Goal: Communication & Community: Answer question/provide support

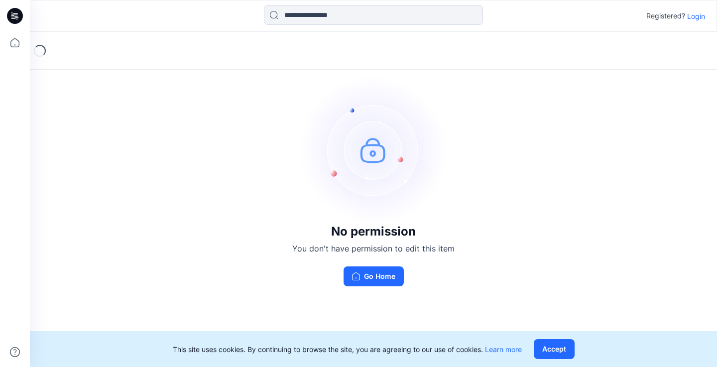
click at [698, 15] on p "Login" at bounding box center [696, 16] width 18 height 10
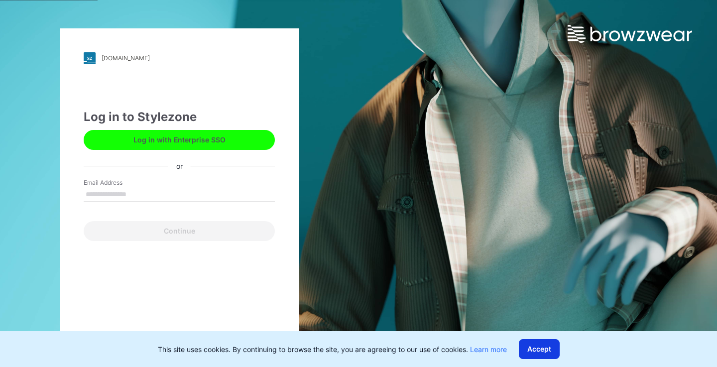
click at [534, 352] on button "Accept" at bounding box center [539, 349] width 41 height 20
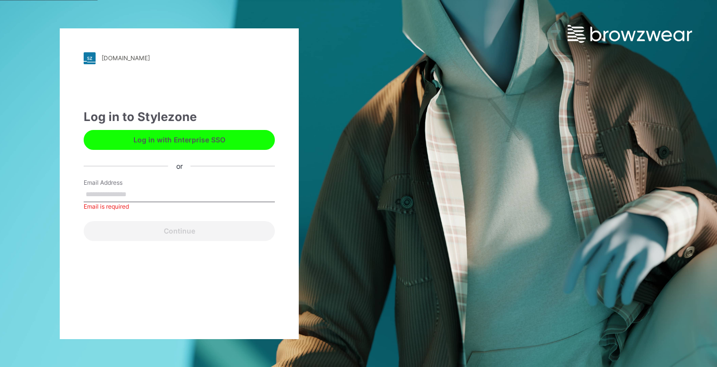
click at [177, 139] on button "Log in with Enterprise SSO" at bounding box center [179, 140] width 191 height 20
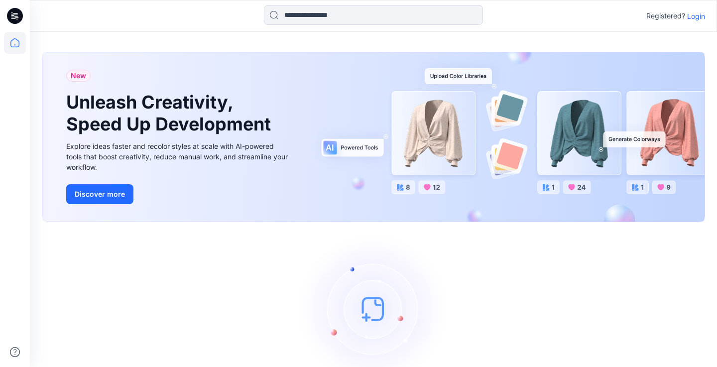
click at [697, 16] on p "Login" at bounding box center [696, 16] width 18 height 10
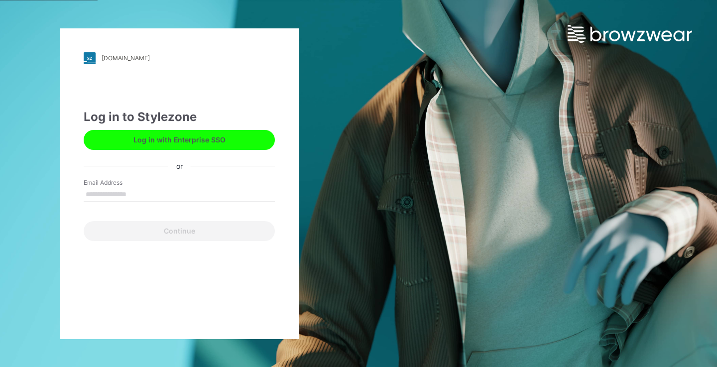
click at [183, 195] on input "Email Address" at bounding box center [179, 194] width 191 height 15
type input "**********"
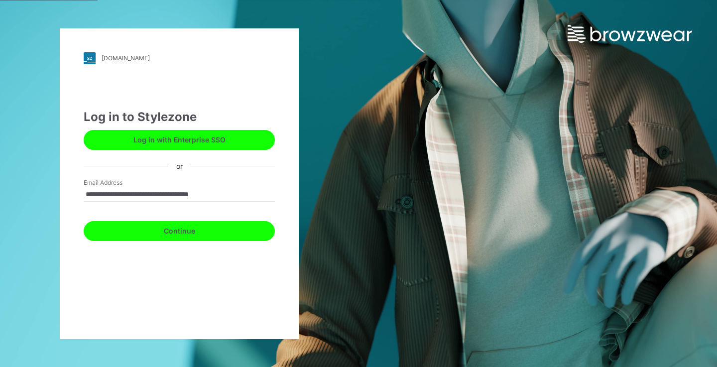
click at [152, 235] on button "Continue" at bounding box center [179, 231] width 191 height 20
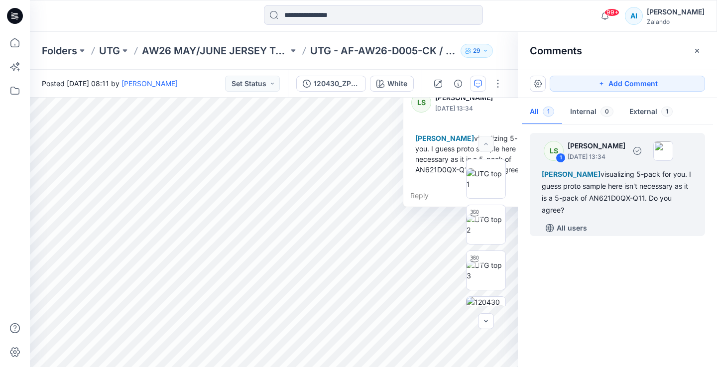
click at [633, 211] on div "[PERSON_NAME] visualizing 5-pack for you. I guess proto sample here isn't neces…" at bounding box center [617, 192] width 151 height 48
click at [600, 197] on div "[PERSON_NAME] visualizing 5-pack for you. I guess proto sample here isn't neces…" at bounding box center [617, 192] width 151 height 48
click at [472, 131] on div "[PERSON_NAME] visualizing 5-pack for you. I guess proto sample here isn't neces…" at bounding box center [484, 154] width 147 height 50
click at [417, 200] on div "Reply" at bounding box center [484, 196] width 163 height 22
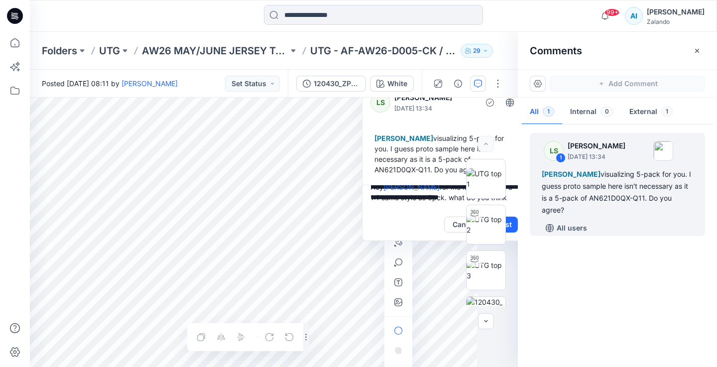
scroll to position [13, 0]
type textarea "**********"
click at [515, 224] on div at bounding box center [486, 232] width 64 height 147
click at [383, 119] on div "LS [PERSON_NAME] [DATE] 13:34 [PERSON_NAME] visualizing 5-pack for you. I guess…" at bounding box center [444, 133] width 163 height 104
click at [699, 52] on icon "button" at bounding box center [697, 51] width 8 height 8
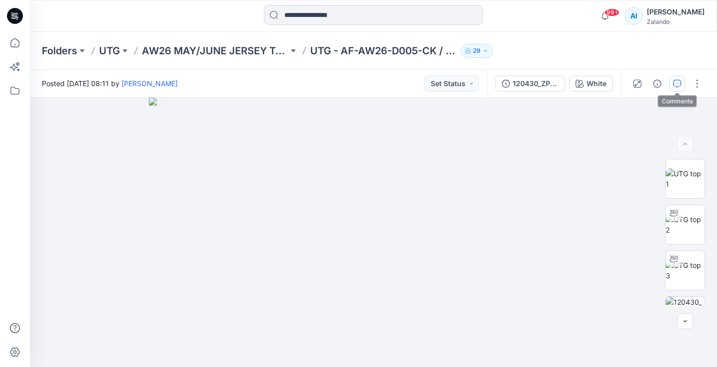
click at [678, 87] on icon "button" at bounding box center [677, 84] width 8 height 8
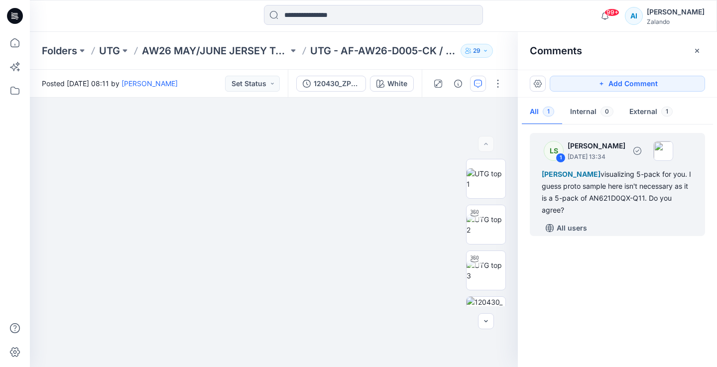
click at [604, 186] on div "Alexandre Ivan Almeida Fonseca visualizing 5-pack for you. I guess proto sample…" at bounding box center [617, 192] width 151 height 48
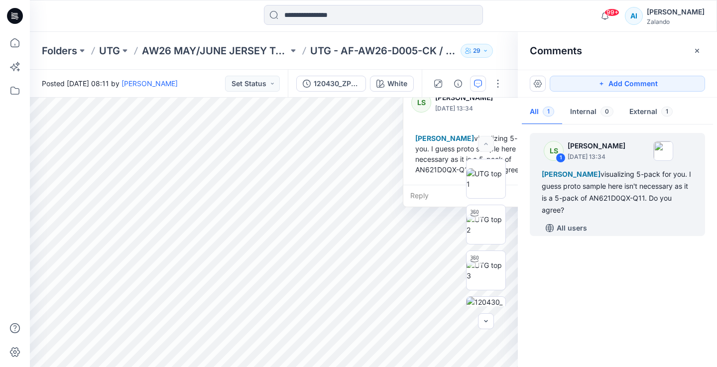
click at [434, 191] on div "Reply" at bounding box center [484, 196] width 163 height 22
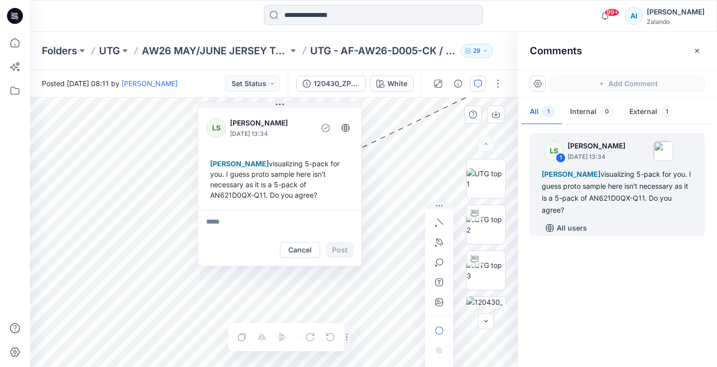
drag, startPoint x: 404, startPoint y: 178, endPoint x: 201, endPoint y: 206, distance: 205.1
click at [199, 203] on div "LS Lise Stougaard September 12, 2025 13:34 Alexandre Ivan Almeida Fonseca visua…" at bounding box center [279, 158] width 163 height 104
click at [222, 226] on textarea at bounding box center [279, 222] width 163 height 24
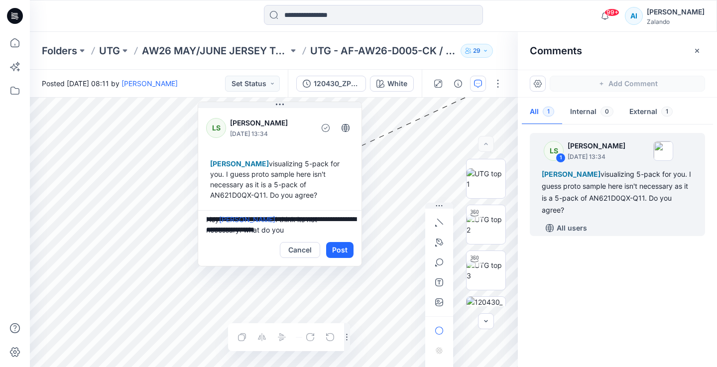
scroll to position [13, 0]
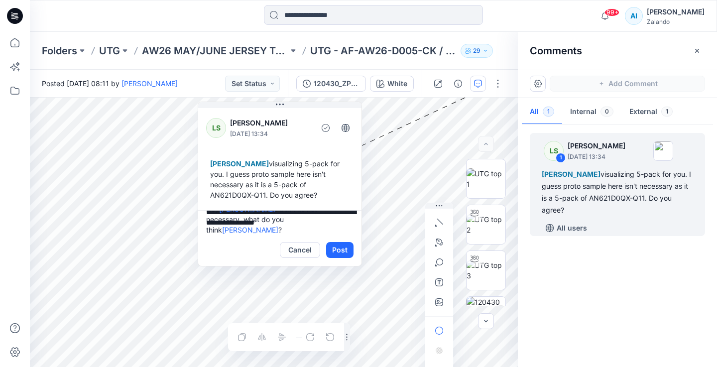
type textarea "**********"
click at [326, 242] on div "Cancel Post" at bounding box center [317, 250] width 74 height 16
click at [328, 244] on button "Post" at bounding box center [339, 250] width 27 height 16
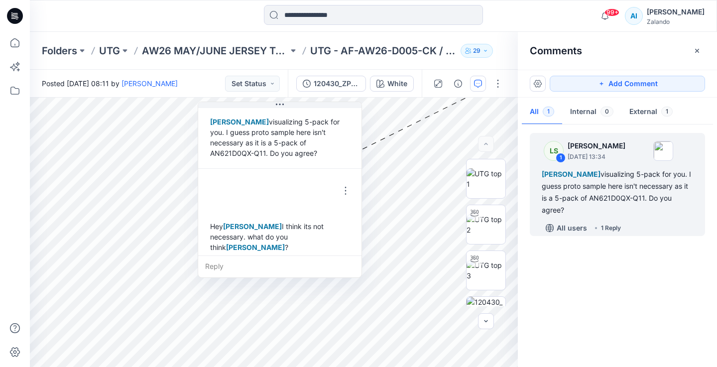
scroll to position [49, 0]
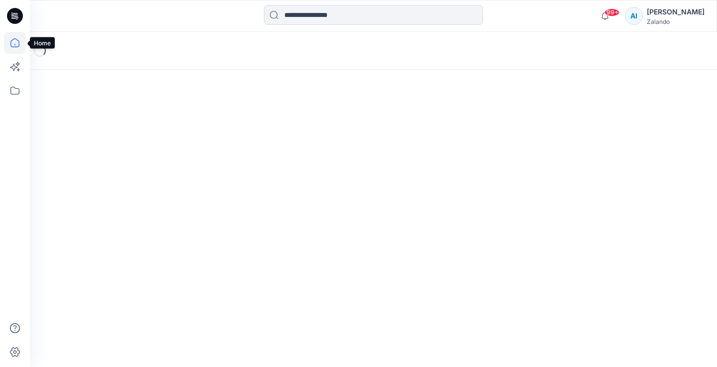
click at [13, 45] on icon at bounding box center [15, 43] width 22 height 22
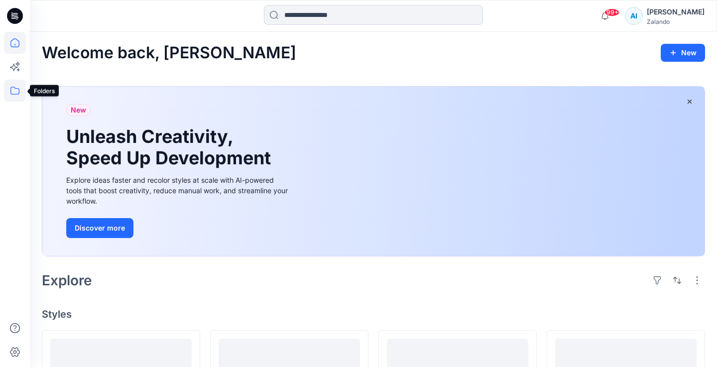
click at [17, 95] on icon at bounding box center [15, 91] width 22 height 22
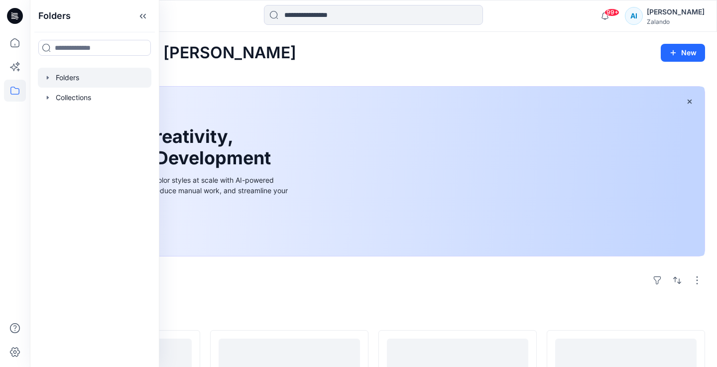
click at [48, 78] on icon "button" at bounding box center [48, 77] width 2 height 3
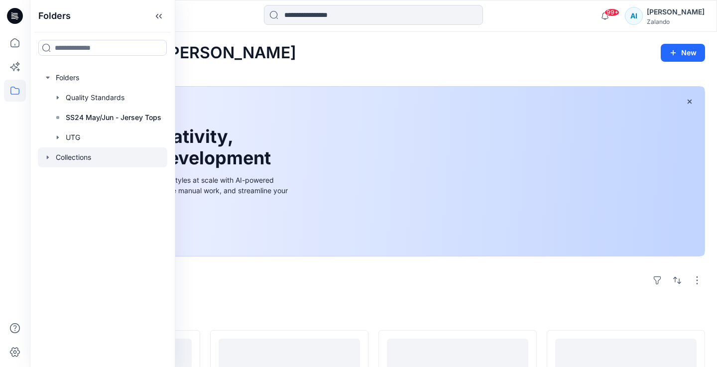
click at [43, 158] on div at bounding box center [102, 157] width 129 height 20
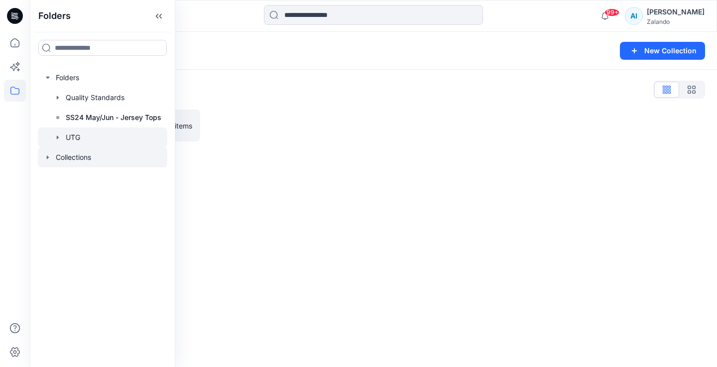
click at [61, 137] on icon "button" at bounding box center [58, 137] width 8 height 8
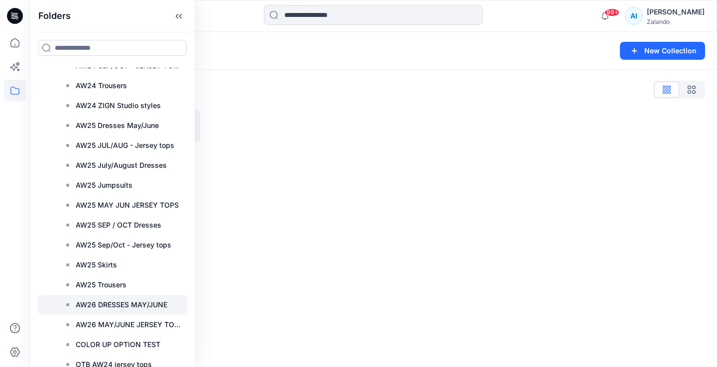
scroll to position [210, 0]
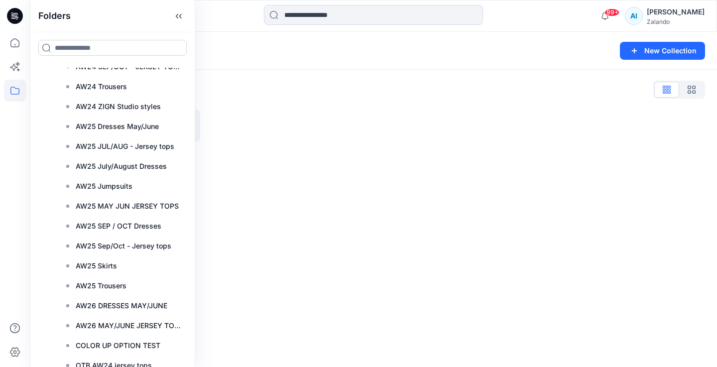
click at [76, 49] on input at bounding box center [112, 48] width 148 height 16
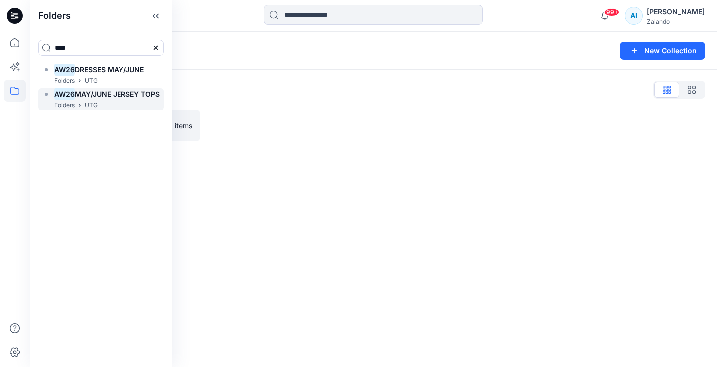
type input "****"
click at [116, 98] on h6 "AW26 MAY/JUNE JERSEY TOPS" at bounding box center [107, 94] width 106 height 12
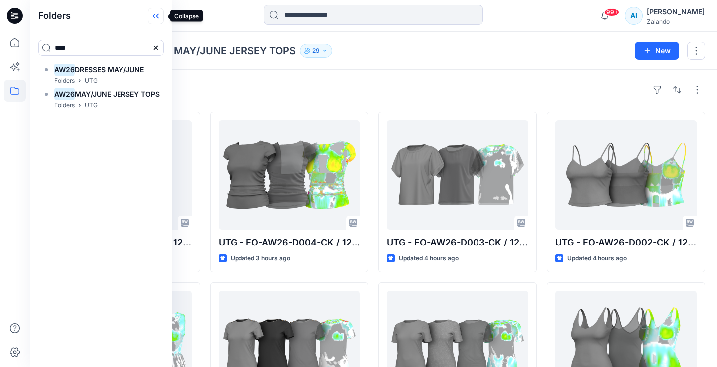
click at [160, 18] on icon at bounding box center [156, 16] width 16 height 16
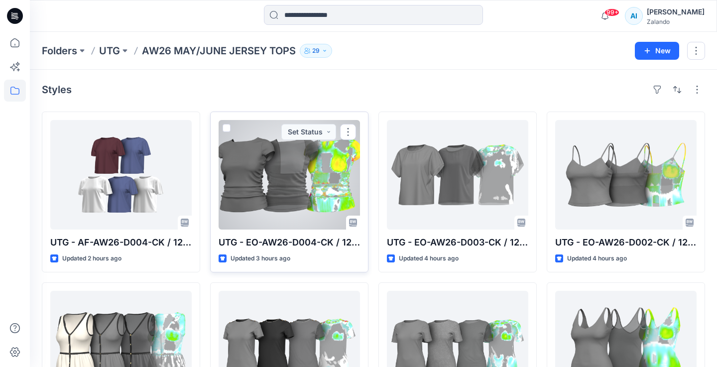
click at [254, 181] on div at bounding box center [289, 175] width 141 height 110
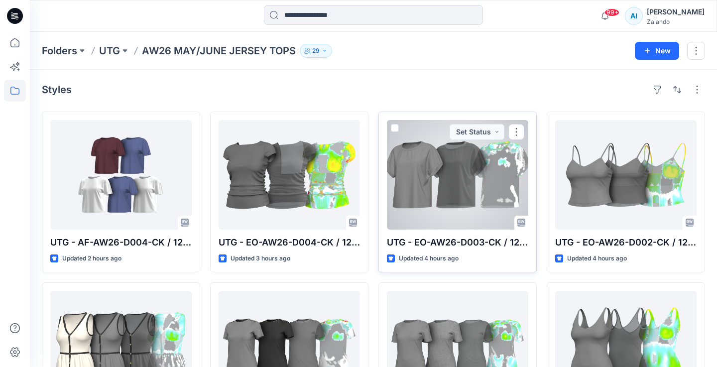
click at [423, 177] on div at bounding box center [457, 175] width 141 height 110
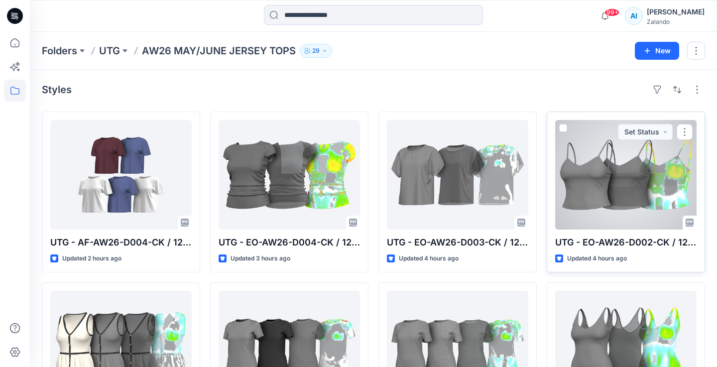
click at [579, 191] on div at bounding box center [625, 175] width 141 height 110
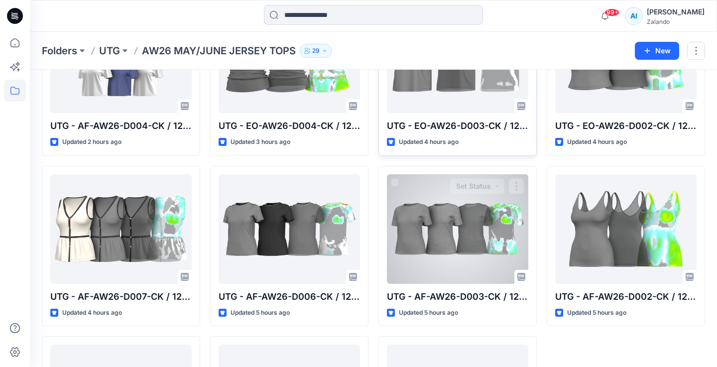
scroll to position [118, 0]
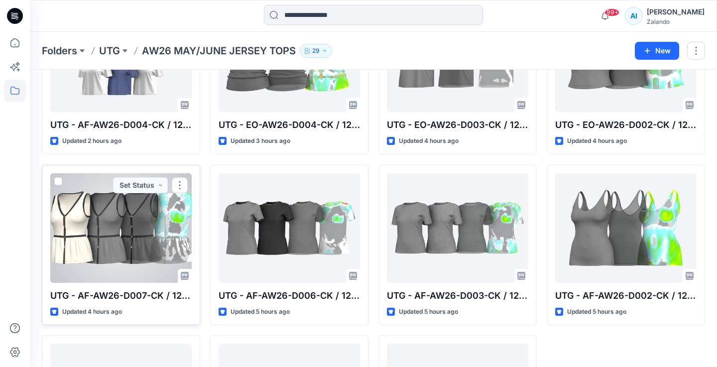
click at [151, 230] on div at bounding box center [120, 228] width 141 height 110
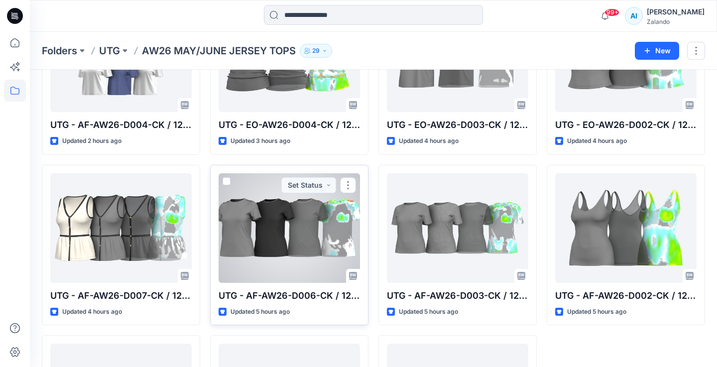
click at [281, 232] on div at bounding box center [289, 228] width 141 height 110
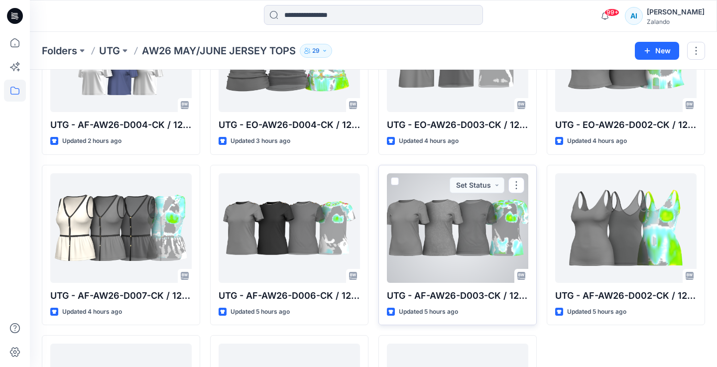
click at [412, 243] on div at bounding box center [457, 228] width 141 height 110
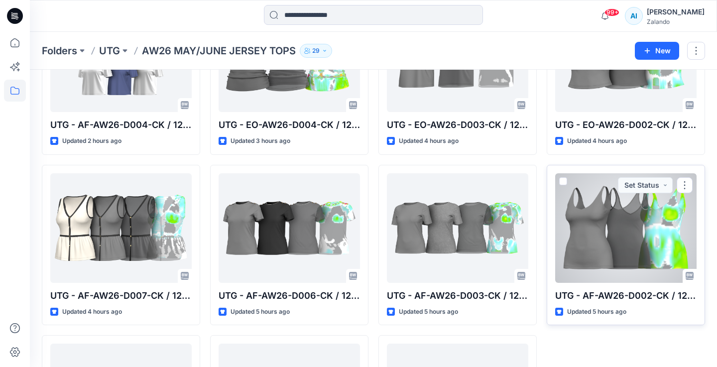
click at [586, 241] on div at bounding box center [625, 228] width 141 height 110
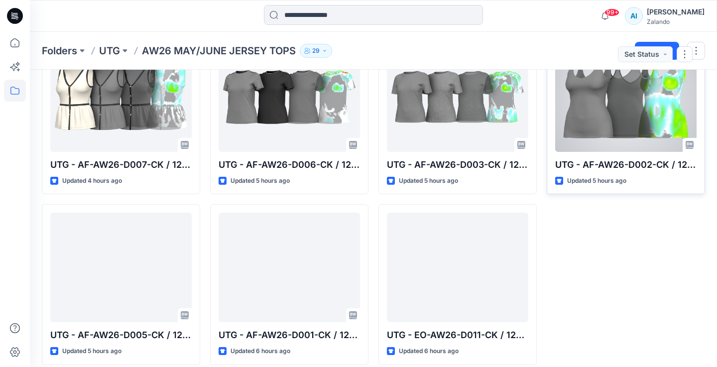
scroll to position [250, 0]
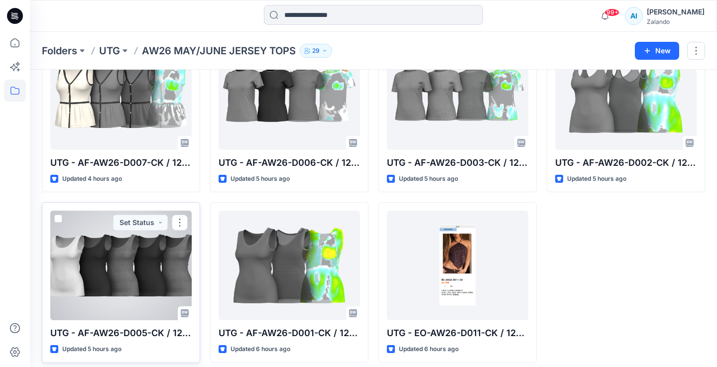
click at [114, 264] on div at bounding box center [120, 266] width 141 height 110
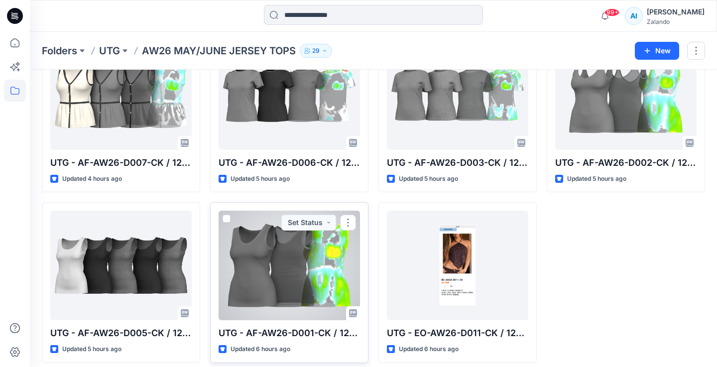
click at [260, 264] on div at bounding box center [289, 266] width 141 height 110
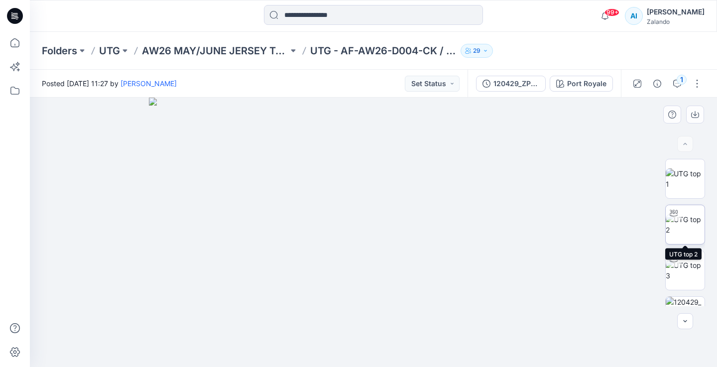
click at [691, 232] on img at bounding box center [685, 224] width 39 height 21
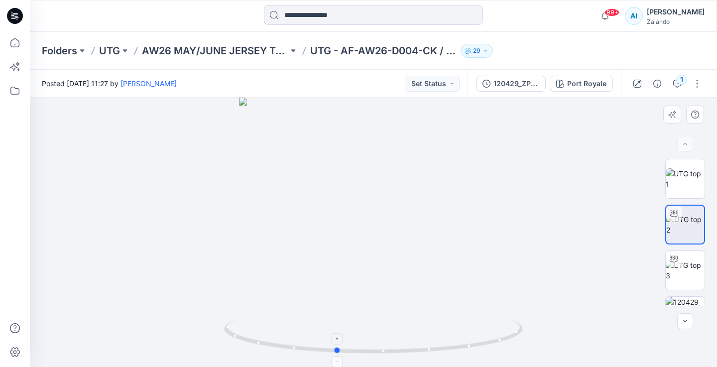
drag, startPoint x: 500, startPoint y: 343, endPoint x: 514, endPoint y: 347, distance: 15.0
click at [514, 347] on icon at bounding box center [374, 337] width 301 height 37
click at [680, 88] on button "1" at bounding box center [677, 84] width 16 height 16
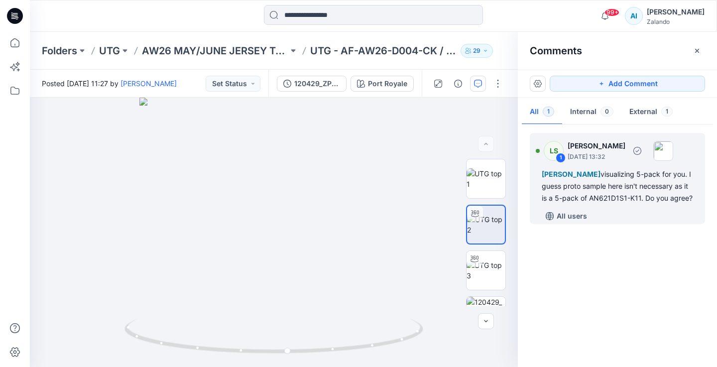
click at [646, 204] on div "Alexandre Ivan Almeida Fonseca visualizing 5-pack for you. I guess proto sample…" at bounding box center [617, 186] width 151 height 36
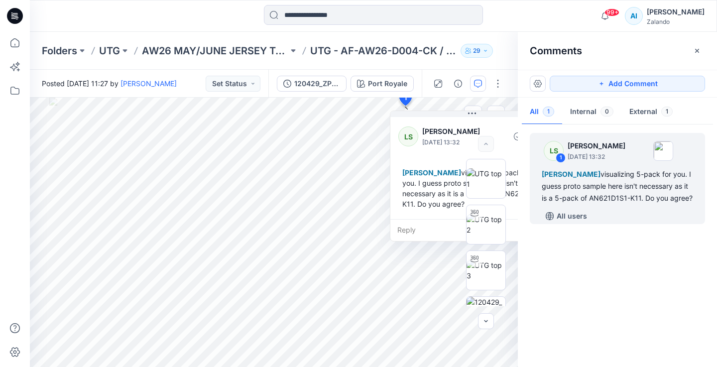
click at [421, 226] on div "Reply" at bounding box center [471, 230] width 163 height 22
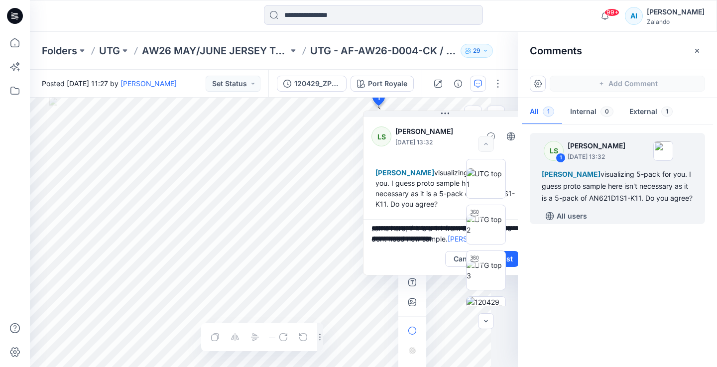
scroll to position [13, 0]
type textarea "**********"
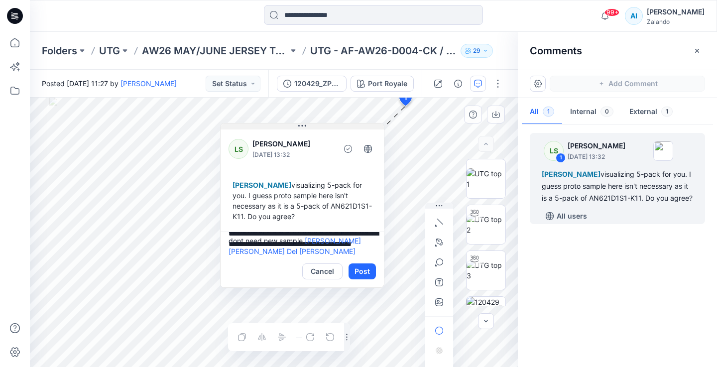
drag, startPoint x: 400, startPoint y: 113, endPoint x: 230, endPoint y: 125, distance: 170.7
click at [230, 125] on button at bounding box center [302, 127] width 163 height 6
click at [365, 269] on button "Post" at bounding box center [361, 271] width 27 height 16
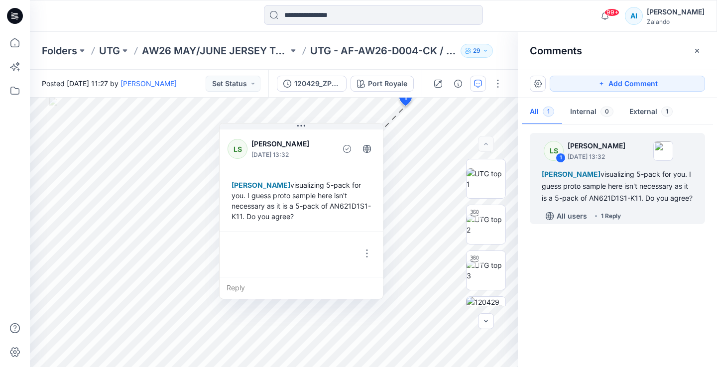
scroll to position [49, 0]
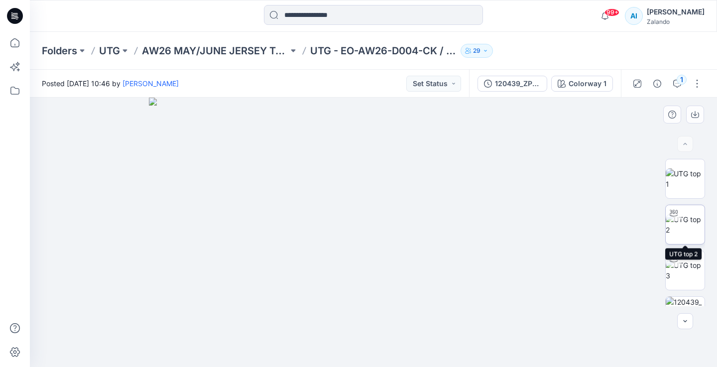
click at [685, 230] on img at bounding box center [685, 224] width 39 height 21
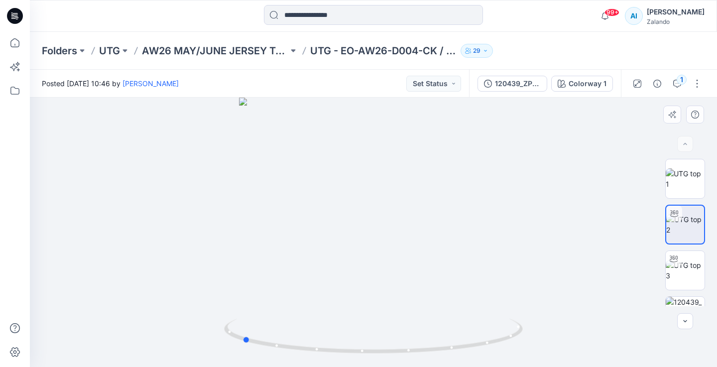
drag, startPoint x: 504, startPoint y: 338, endPoint x: 373, endPoint y: 311, distance: 134.1
click at [373, 311] on div at bounding box center [373, 232] width 687 height 269
drag, startPoint x: 292, startPoint y: 346, endPoint x: 424, endPoint y: 354, distance: 131.7
click at [424, 354] on icon at bounding box center [374, 337] width 301 height 37
click at [679, 89] on button "1" at bounding box center [677, 84] width 16 height 16
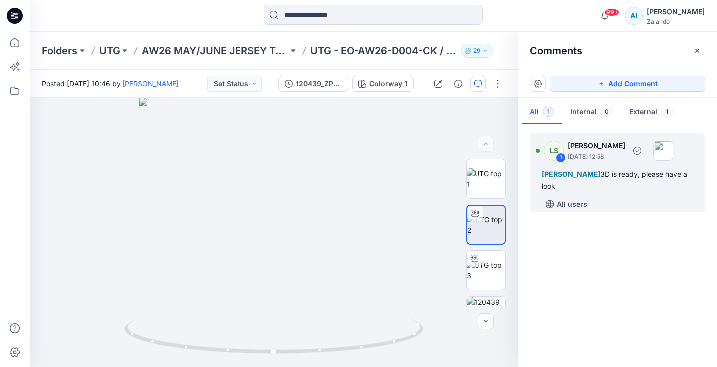
click at [608, 169] on div "[PERSON_NAME] 3D is ready, please have a look" at bounding box center [617, 180] width 151 height 24
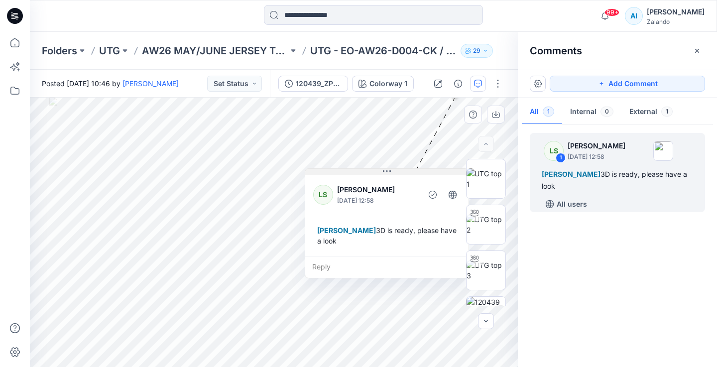
drag, startPoint x: 483, startPoint y: 100, endPoint x: 367, endPoint y: 173, distance: 137.5
click at [367, 173] on button at bounding box center [386, 172] width 163 height 6
click at [334, 268] on div "Reply" at bounding box center [386, 267] width 163 height 22
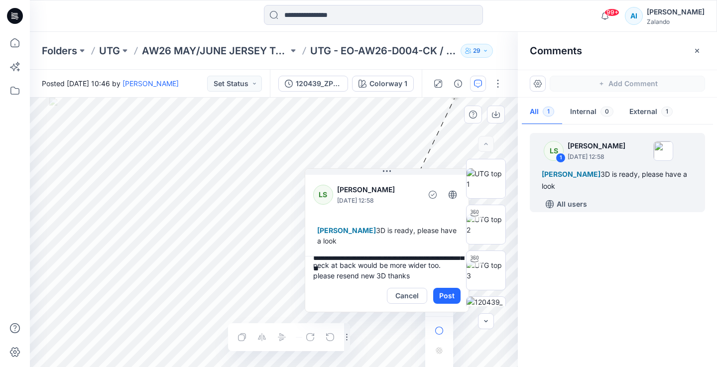
scroll to position [55, 0]
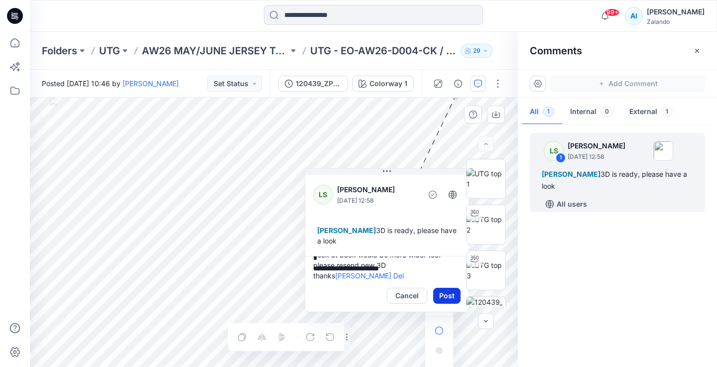
type textarea "**********"
click at [449, 299] on button "Post" at bounding box center [446, 296] width 27 height 16
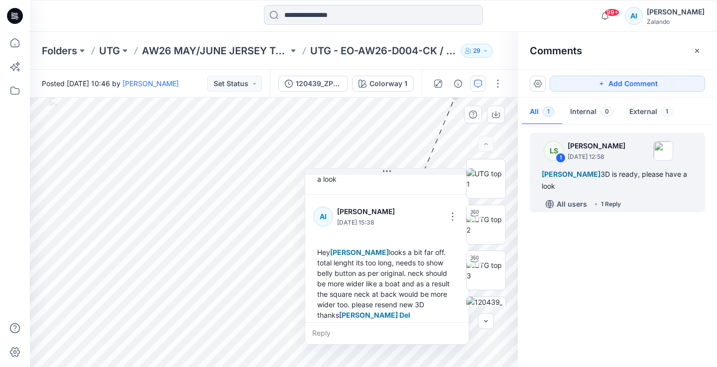
scroll to position [70, 0]
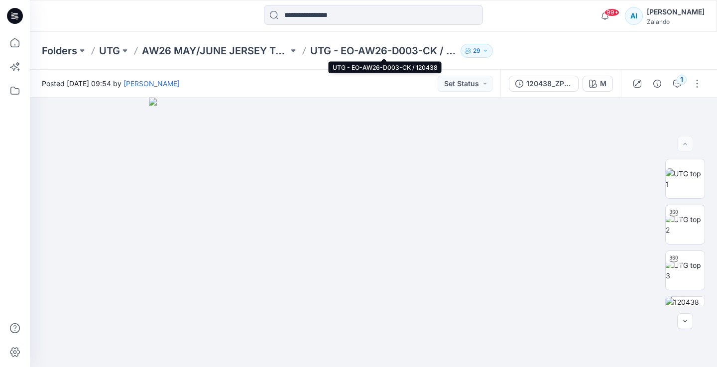
click at [345, 45] on p "UTG - EO-AW26-D003-CK / 120438" at bounding box center [383, 51] width 146 height 14
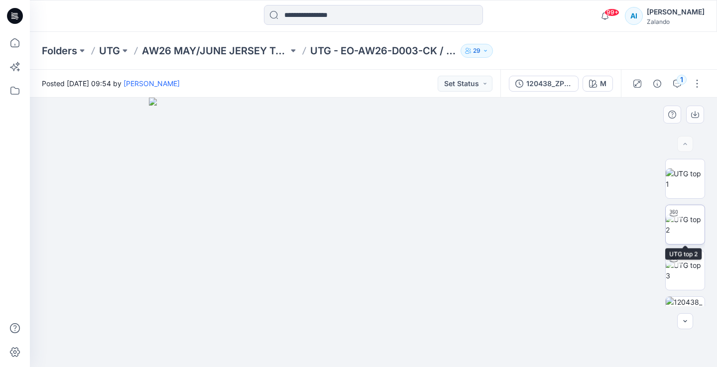
click at [692, 235] on img at bounding box center [685, 224] width 39 height 21
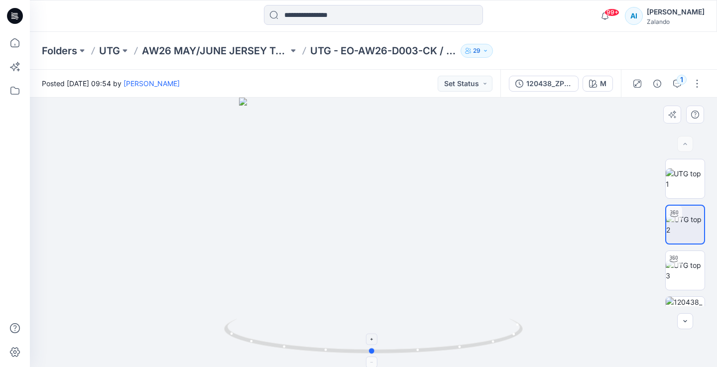
drag, startPoint x: 466, startPoint y: 345, endPoint x: 466, endPoint y: 328, distance: 17.4
click at [466, 328] on icon at bounding box center [374, 337] width 301 height 37
drag, startPoint x: 465, startPoint y: 346, endPoint x: 483, endPoint y: 335, distance: 21.0
click at [484, 337] on icon at bounding box center [374, 337] width 301 height 37
drag, startPoint x: 444, startPoint y: 183, endPoint x: 431, endPoint y: 229, distance: 48.1
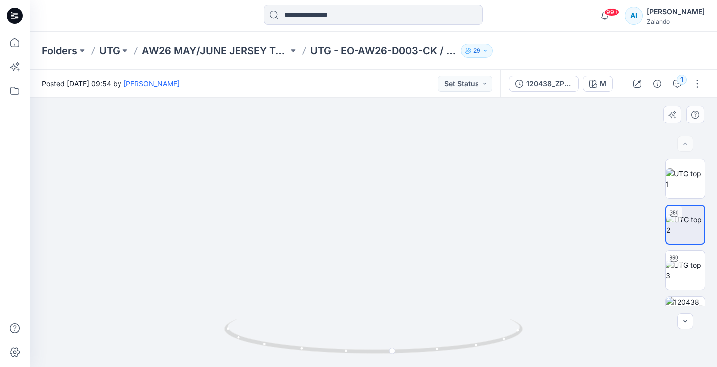
click at [431, 229] on img at bounding box center [361, 140] width 728 height 454
drag, startPoint x: 462, startPoint y: 275, endPoint x: 437, endPoint y: 220, distance: 60.6
click at [437, 220] on div at bounding box center [373, 232] width 687 height 269
drag, startPoint x: 477, startPoint y: 329, endPoint x: 480, endPoint y: 313, distance: 15.7
click at [480, 313] on div at bounding box center [373, 232] width 687 height 269
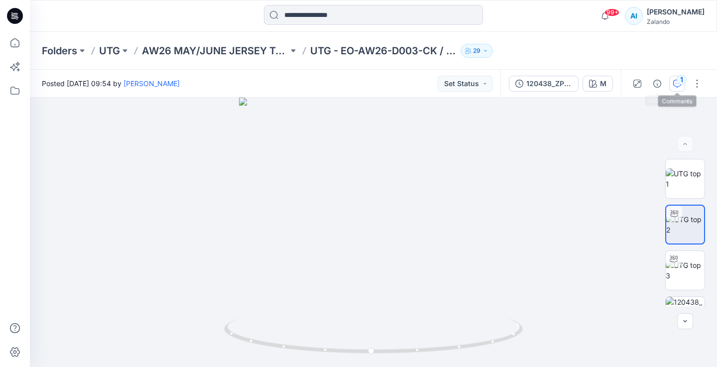
click at [681, 81] on div "1" at bounding box center [682, 80] width 10 height 10
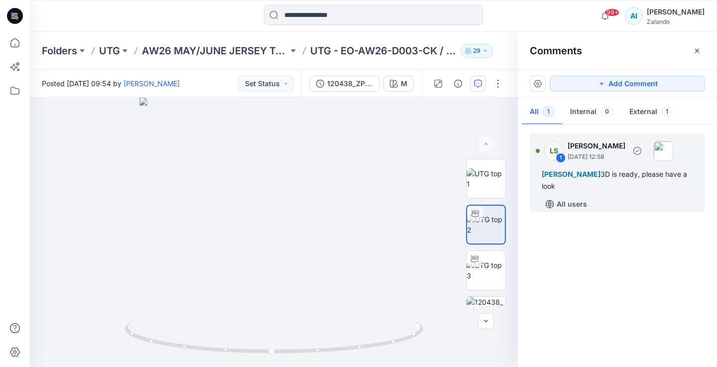
click at [582, 168] on div "Alexandre Ivan Almeida Fonseca 3D is ready, please have a look" at bounding box center [617, 180] width 151 height 24
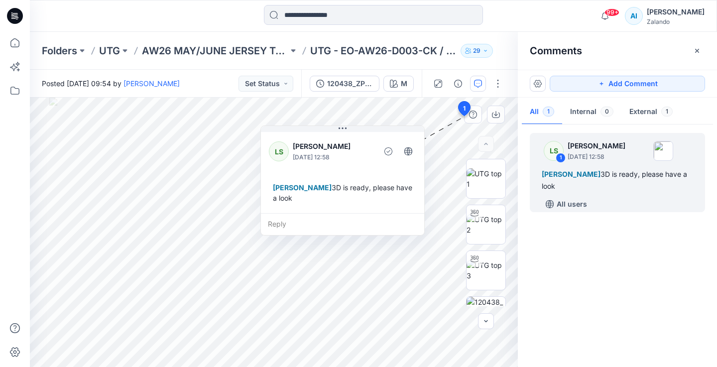
drag, startPoint x: 451, startPoint y: 102, endPoint x: 287, endPoint y: 133, distance: 166.8
click at [287, 133] on div "LS Lise Stougaard September 12, 2025 12:58 Alexandre Ivan Almeida Fonseca 3D is…" at bounding box center [342, 171] width 163 height 83
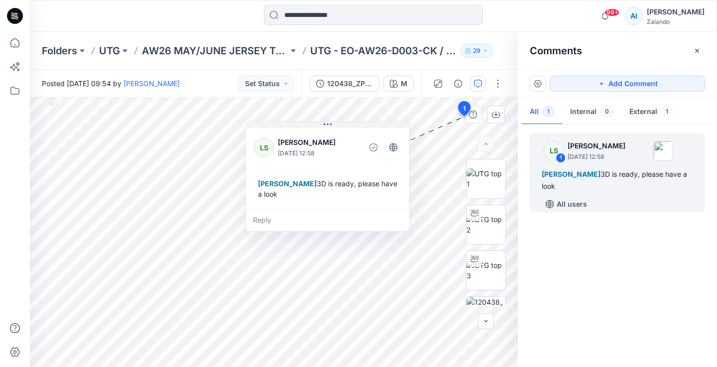
click at [275, 223] on div "Reply" at bounding box center [327, 220] width 163 height 22
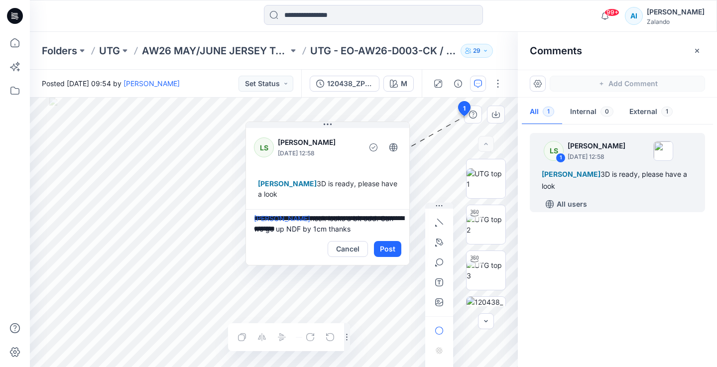
scroll to position [13, 0]
type textarea "**********"
click at [382, 247] on button "Post" at bounding box center [387, 249] width 27 height 16
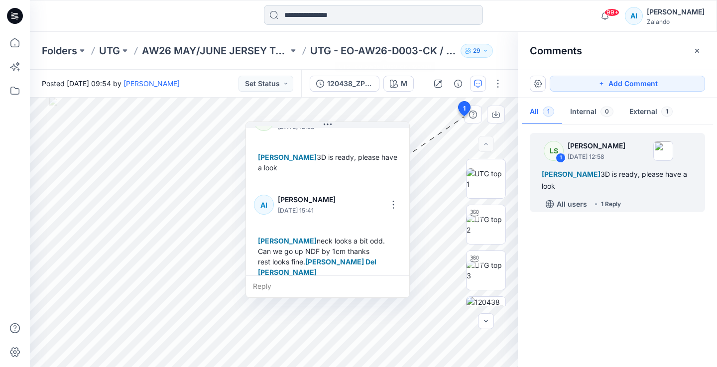
scroll to position [28, 0]
click at [277, 74] on div "Posted Friday, September 12, 2025 09:54 by Lise Stougaard Set Status" at bounding box center [165, 83] width 271 height 27
click at [272, 86] on button "Set Status" at bounding box center [266, 84] width 55 height 16
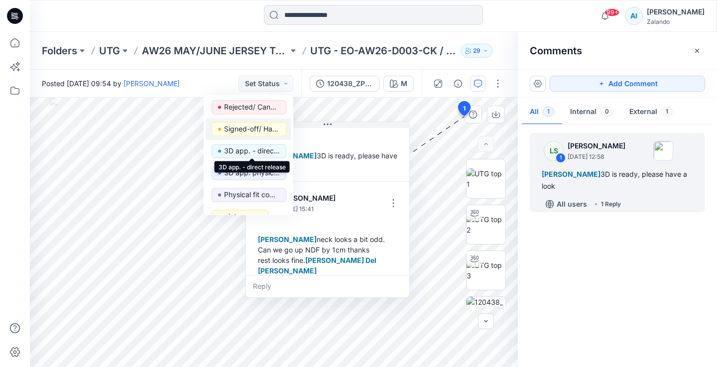
scroll to position [25, 0]
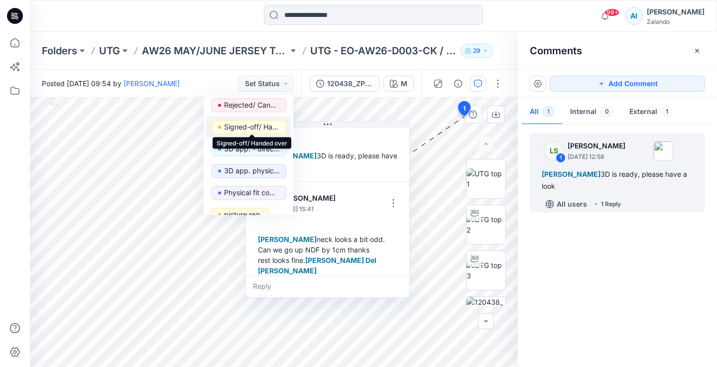
click at [247, 128] on p "Signed-off/ Handed over" at bounding box center [252, 127] width 56 height 13
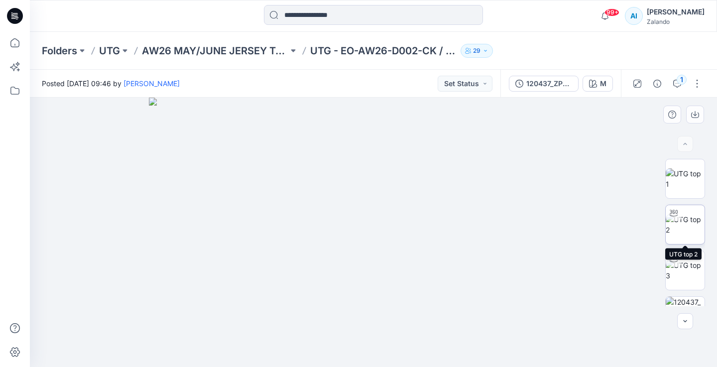
click at [698, 228] on img at bounding box center [685, 224] width 39 height 21
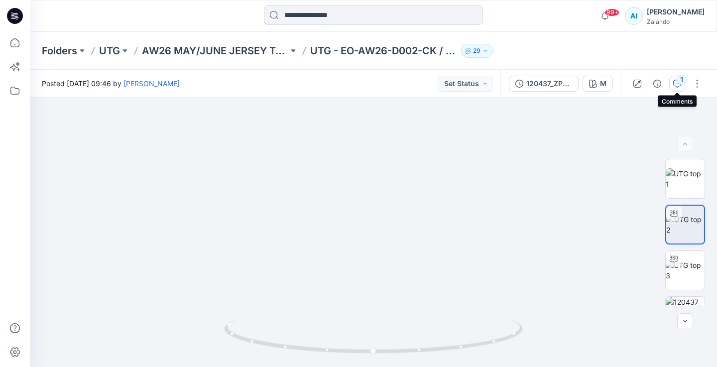
click at [677, 85] on icon "button" at bounding box center [677, 84] width 8 height 8
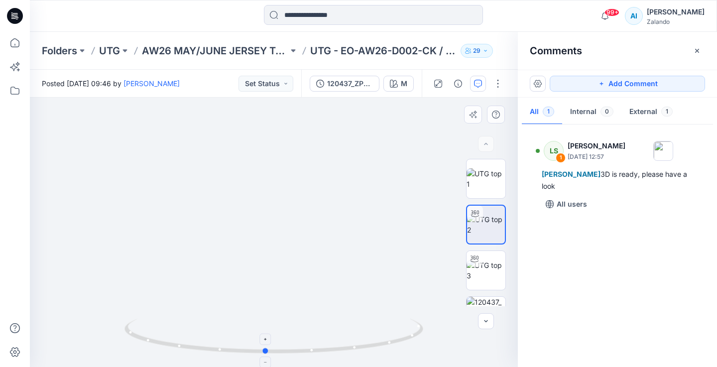
drag, startPoint x: 414, startPoint y: 335, endPoint x: 406, endPoint y: 331, distance: 9.2
click at [406, 331] on icon at bounding box center [275, 337] width 301 height 37
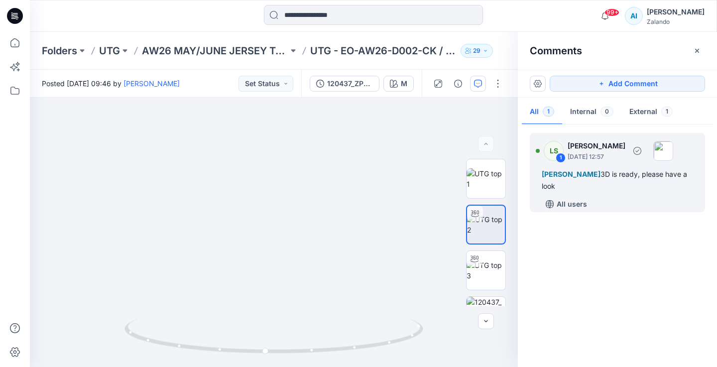
click at [585, 175] on span "[PERSON_NAME]" at bounding box center [571, 174] width 59 height 8
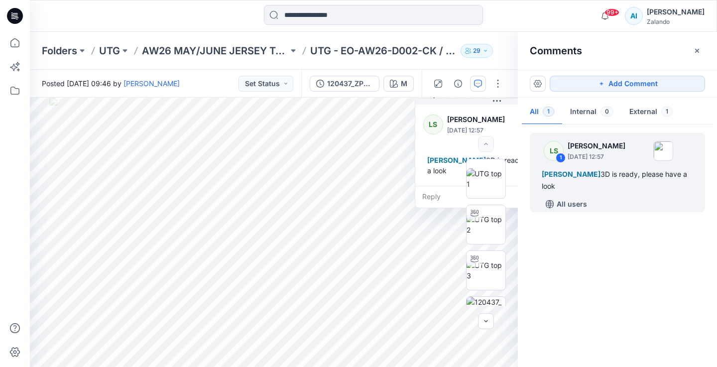
click at [432, 194] on div "Reply" at bounding box center [496, 197] width 163 height 22
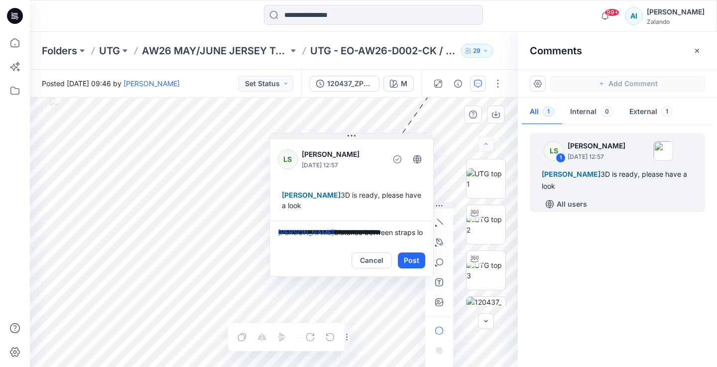
drag, startPoint x: 456, startPoint y: 103, endPoint x: 310, endPoint y: 137, distance: 149.5
click at [310, 137] on button at bounding box center [351, 136] width 163 height 6
click at [297, 239] on textarea "**********" at bounding box center [351, 233] width 163 height 24
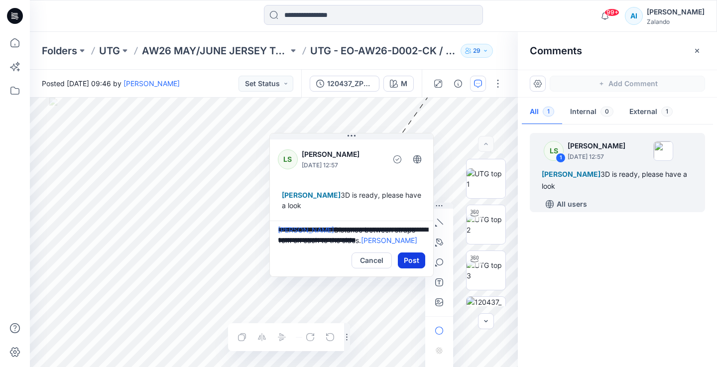
type textarea "**********"
click at [411, 254] on button "Post" at bounding box center [411, 260] width 27 height 16
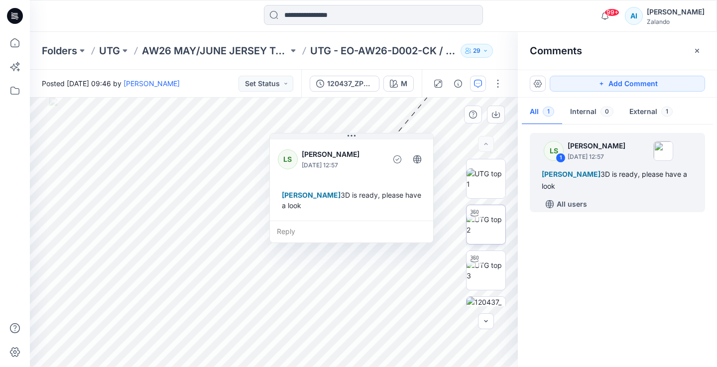
scroll to position [28, 0]
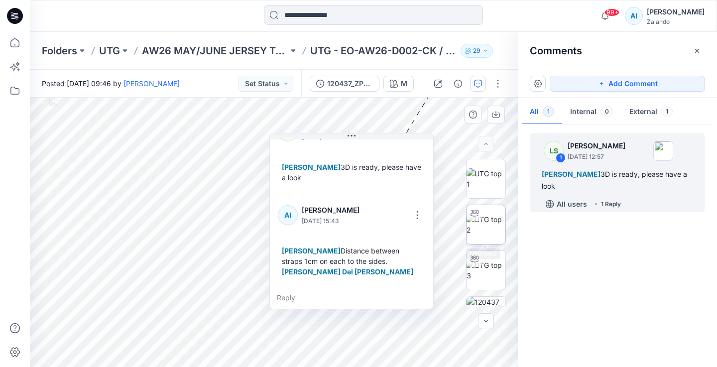
click at [485, 232] on img at bounding box center [486, 224] width 39 height 21
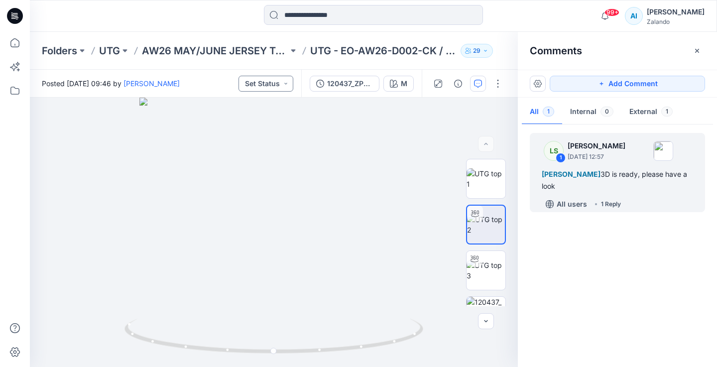
click at [278, 86] on button "Set Status" at bounding box center [266, 84] width 55 height 16
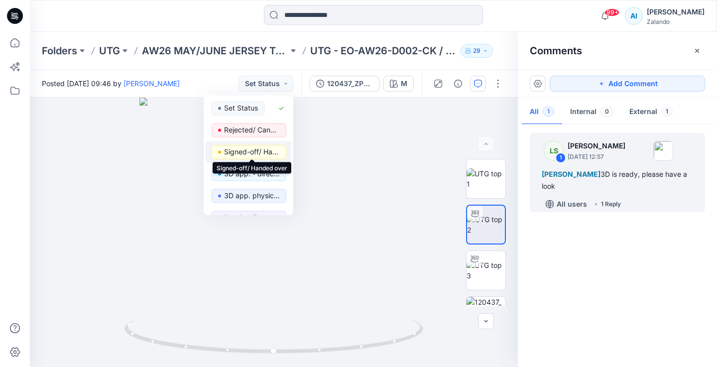
click at [261, 149] on p "Signed-off/ Handed over" at bounding box center [252, 151] width 56 height 13
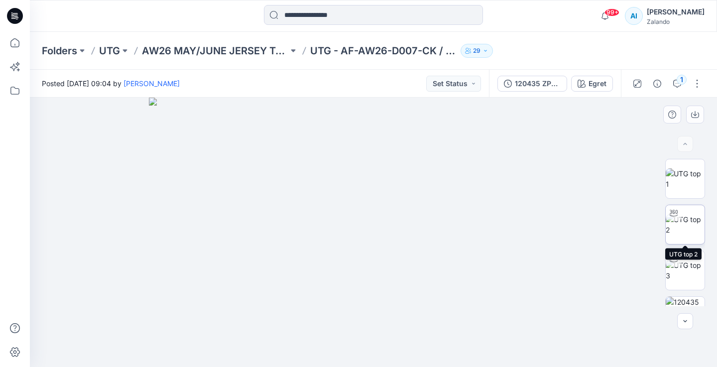
click at [685, 227] on img at bounding box center [685, 224] width 39 height 21
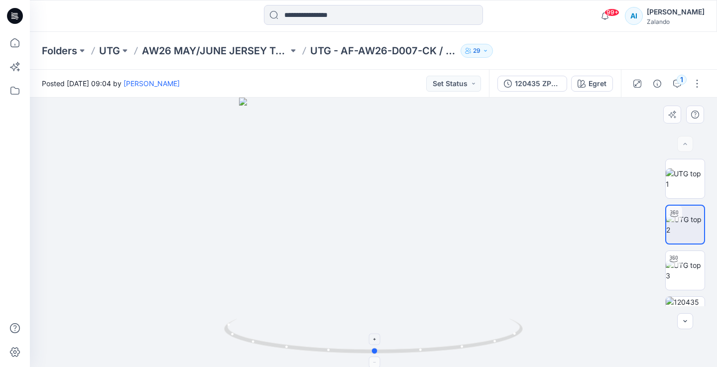
drag, startPoint x: 457, startPoint y: 352, endPoint x: 459, endPoint y: 326, distance: 25.4
click at [459, 326] on icon at bounding box center [374, 337] width 301 height 37
drag, startPoint x: 391, startPoint y: 293, endPoint x: 388, endPoint y: 215, distance: 77.8
click at [388, 215] on img at bounding box center [373, 93] width 670 height 548
drag, startPoint x: 406, startPoint y: 261, endPoint x: 419, endPoint y: 262, distance: 13.0
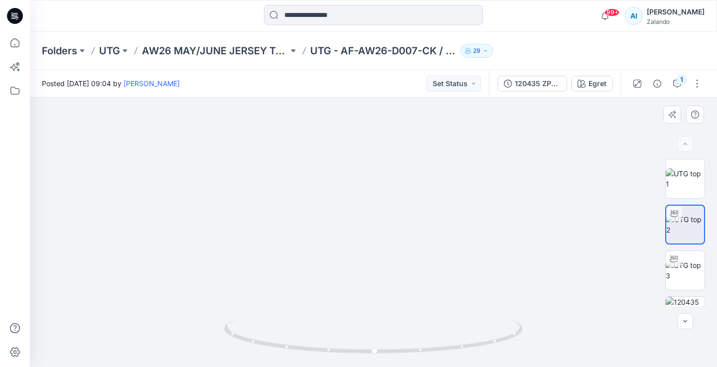
click at [419, 262] on img at bounding box center [373, 94] width 670 height 546
click at [678, 85] on icon "button" at bounding box center [677, 84] width 8 height 8
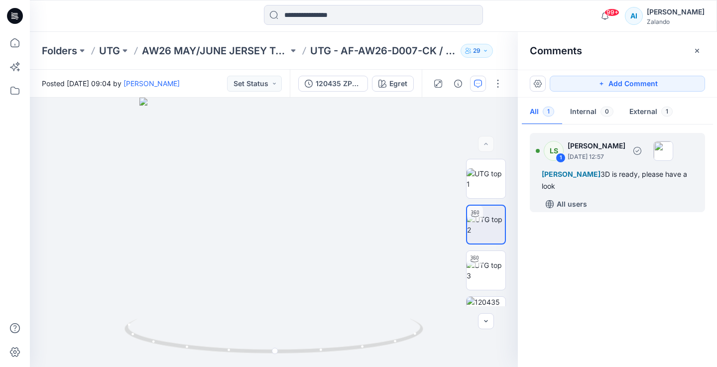
click at [601, 171] on span "[PERSON_NAME]" at bounding box center [571, 174] width 59 height 8
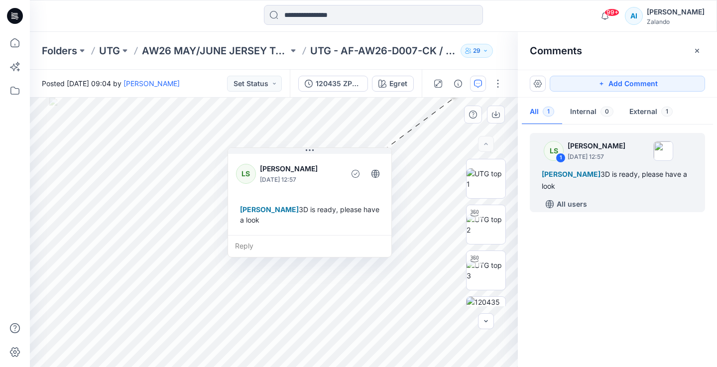
drag, startPoint x: 468, startPoint y: 99, endPoint x: 252, endPoint y: 149, distance: 220.9
click at [252, 152] on div "LS [PERSON_NAME] [DATE] 12:57 [PERSON_NAME] 3D is ready, please have a look" at bounding box center [309, 193] width 163 height 83
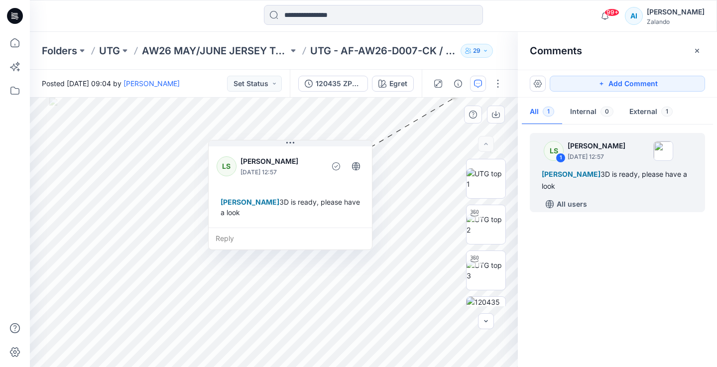
click at [225, 237] on div "Reply" at bounding box center [290, 239] width 163 height 22
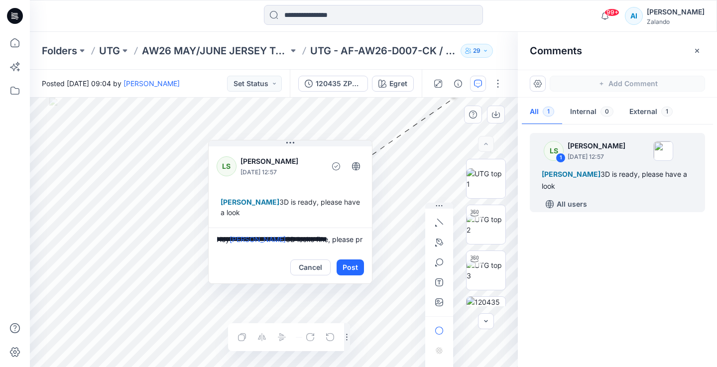
scroll to position [2, 0]
type textarea "**********"
click at [344, 263] on button "Post" at bounding box center [350, 267] width 27 height 16
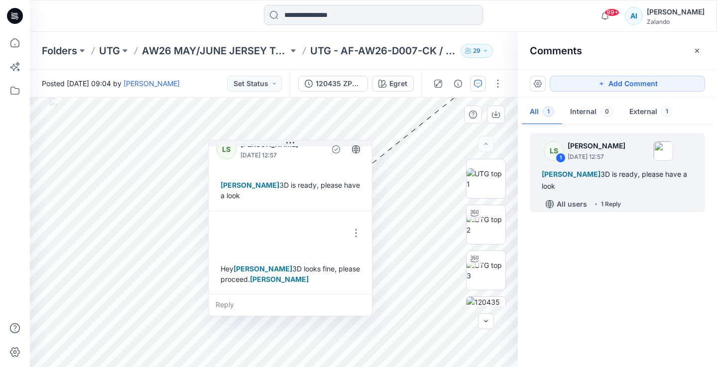
scroll to position [17, 0]
click at [267, 83] on button "Set Status" at bounding box center [254, 84] width 55 height 16
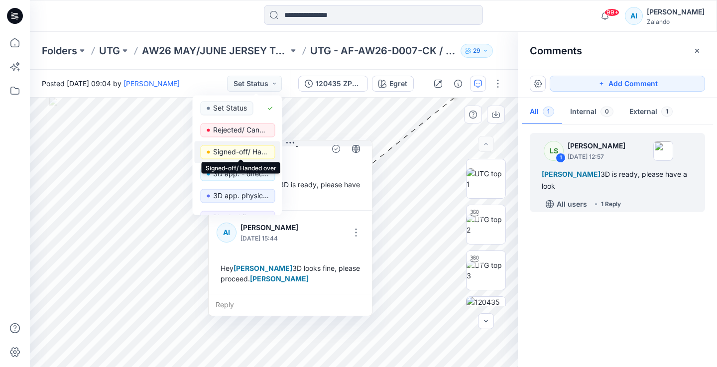
click at [251, 153] on p "Signed-off/ Handed over" at bounding box center [241, 151] width 56 height 13
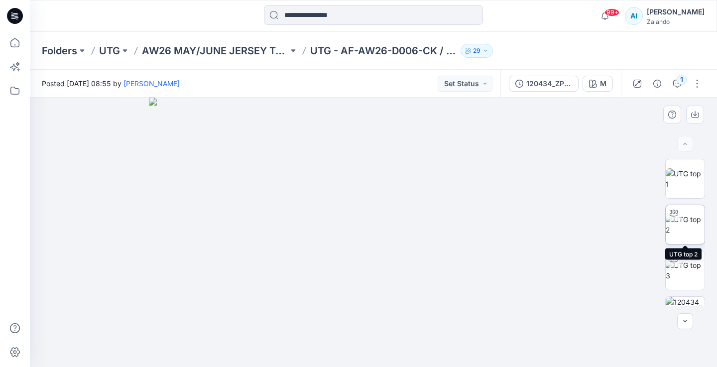
click at [681, 228] on img at bounding box center [685, 224] width 39 height 21
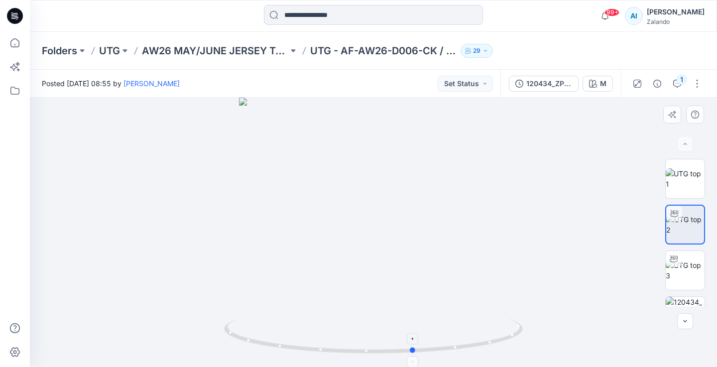
drag, startPoint x: 447, startPoint y: 350, endPoint x: 488, endPoint y: 337, distance: 42.8
click at [488, 337] on icon at bounding box center [374, 337] width 301 height 37
click at [682, 261] on img at bounding box center [685, 270] width 39 height 21
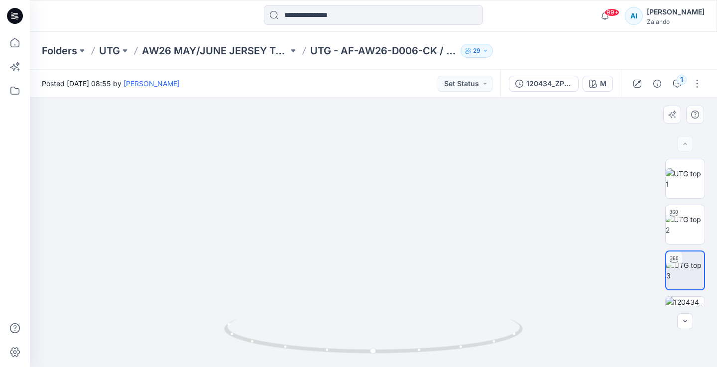
drag, startPoint x: 380, startPoint y: 160, endPoint x: 380, endPoint y: 169, distance: 9.0
click at [380, 169] on img at bounding box center [373, 176] width 513 height 382
click at [685, 229] on img at bounding box center [685, 224] width 39 height 21
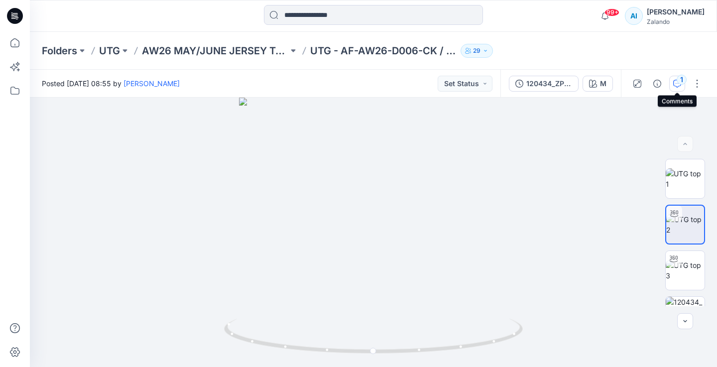
click at [675, 84] on icon "button" at bounding box center [677, 84] width 8 height 8
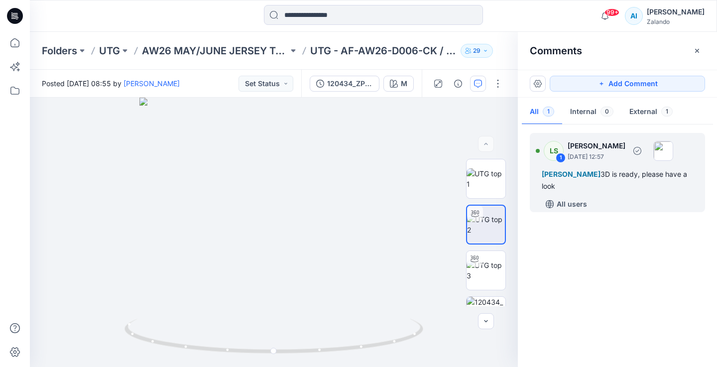
click at [578, 178] on span "[PERSON_NAME]" at bounding box center [571, 174] width 59 height 8
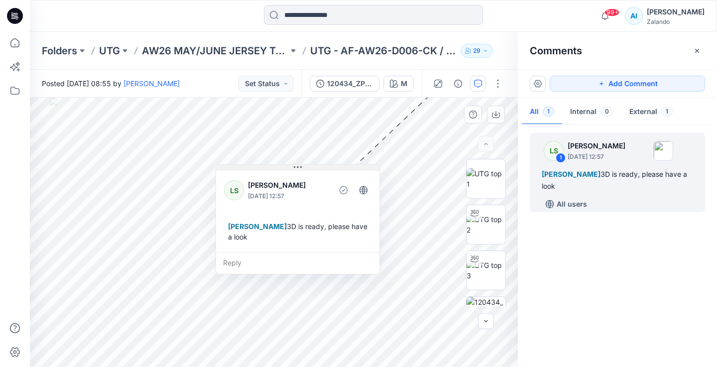
drag, startPoint x: 476, startPoint y: 105, endPoint x: 278, endPoint y: 168, distance: 207.4
click at [278, 168] on button at bounding box center [297, 168] width 163 height 6
click at [268, 261] on div "Reply" at bounding box center [297, 262] width 163 height 22
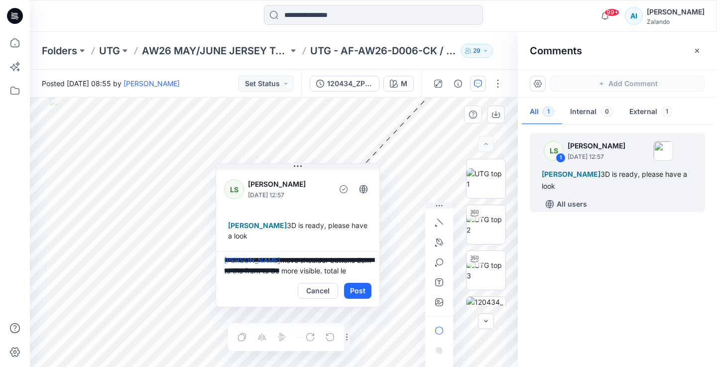
scroll to position [13, 0]
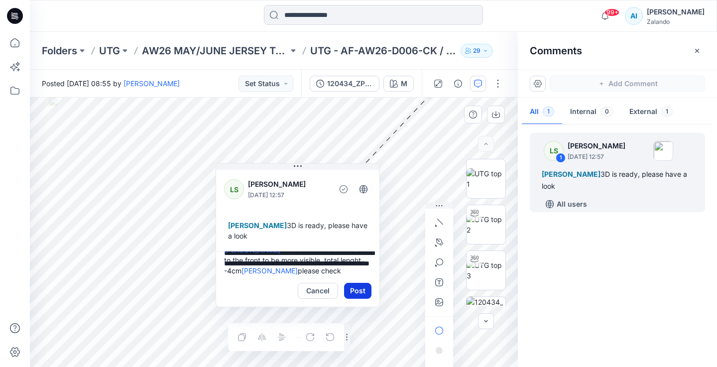
type textarea "**********"
click at [354, 289] on button "Post" at bounding box center [357, 291] width 27 height 16
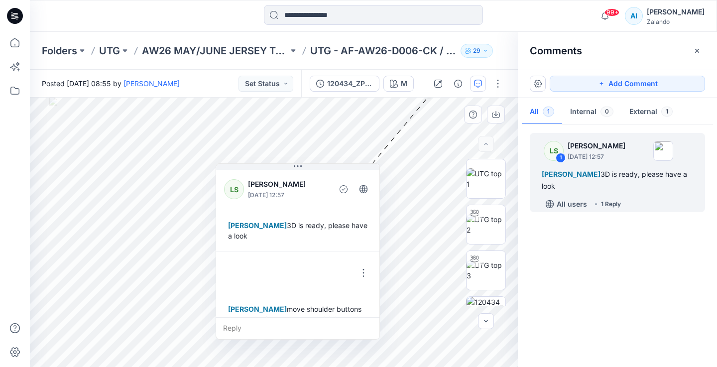
scroll to position [28, 0]
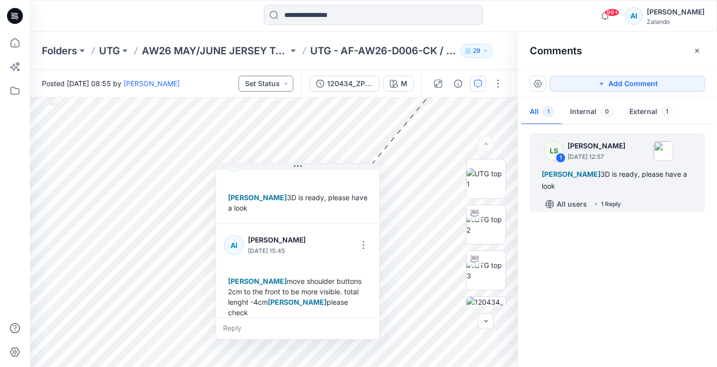
click at [281, 80] on button "Set Status" at bounding box center [266, 84] width 55 height 16
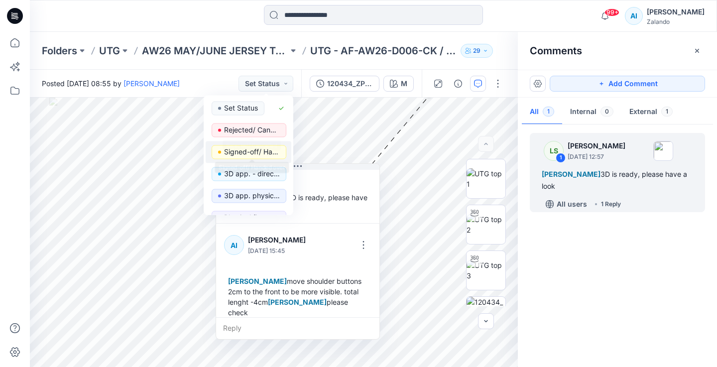
click at [262, 149] on p "Signed-off/ Handed over" at bounding box center [252, 151] width 56 height 13
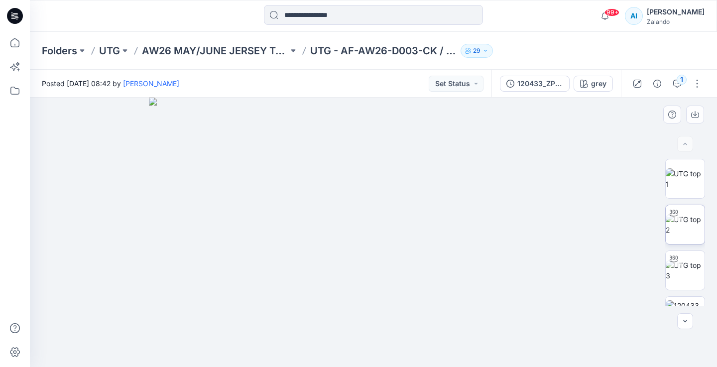
click at [685, 234] on img at bounding box center [685, 224] width 39 height 21
drag, startPoint x: 373, startPoint y: 178, endPoint x: 373, endPoint y: 239, distance: 60.8
click at [373, 239] on img at bounding box center [373, 134] width 785 height 466
drag, startPoint x: 409, startPoint y: 302, endPoint x: 407, endPoint y: 141, distance: 160.4
click at [407, 142] on img at bounding box center [371, 71] width 785 height 592
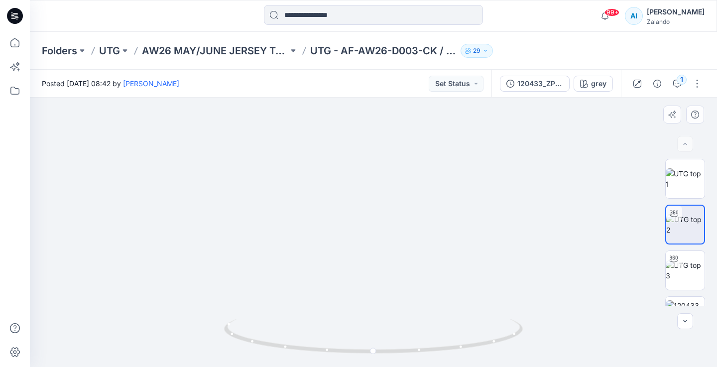
drag, startPoint x: 423, startPoint y: 256, endPoint x: 418, endPoint y: 146, distance: 110.7
click at [418, 146] on img at bounding box center [366, 16] width 785 height 702
click at [678, 89] on button "1" at bounding box center [677, 84] width 16 height 16
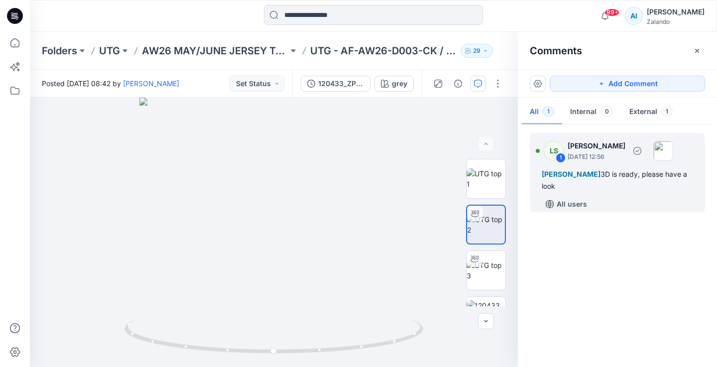
click at [598, 181] on div "Alexandre Ivan Almeida Fonseca 3D is ready, please have a look" at bounding box center [617, 180] width 151 height 24
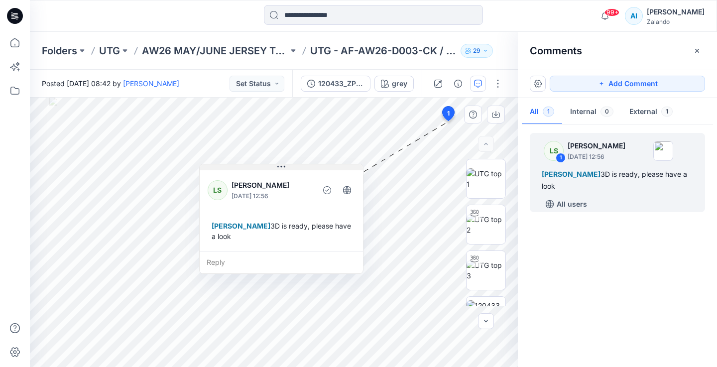
drag, startPoint x: 474, startPoint y: 108, endPoint x: 257, endPoint y: 162, distance: 222.8
click at [257, 164] on button at bounding box center [281, 167] width 163 height 6
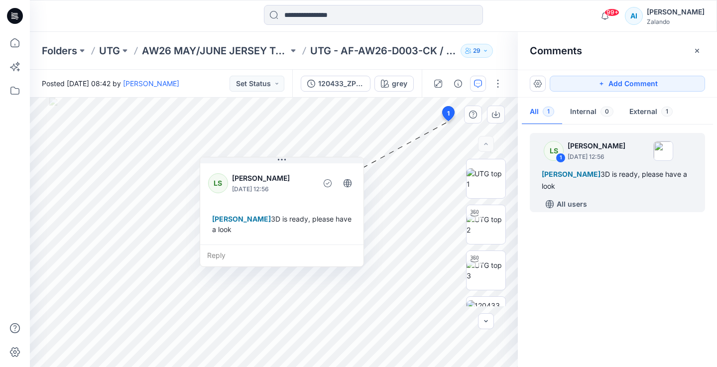
click at [224, 253] on div "Reply" at bounding box center [281, 256] width 163 height 22
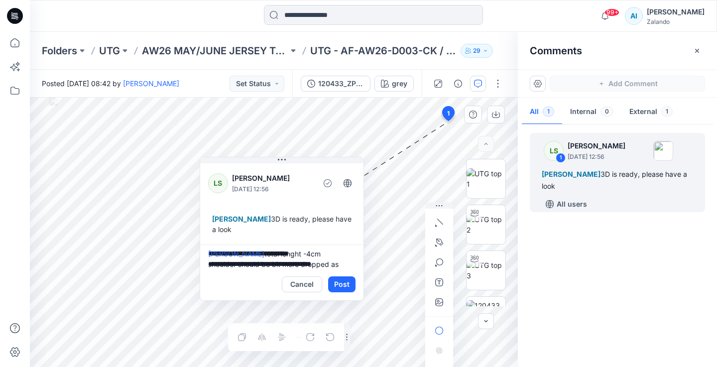
scroll to position [13, 0]
type textarea "**********"
click at [338, 284] on button "Post" at bounding box center [341, 284] width 27 height 16
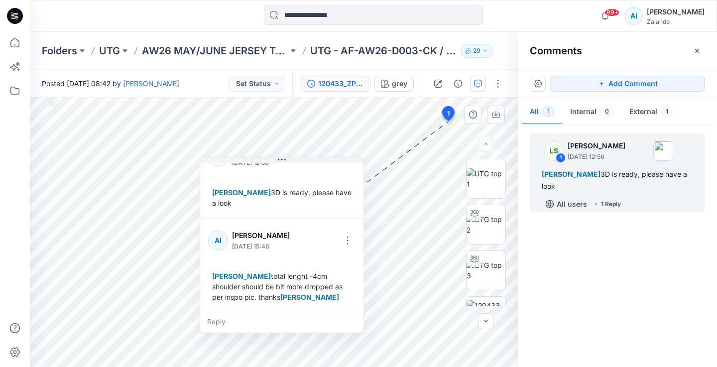
scroll to position [28, 0]
click at [268, 77] on button "Set Status" at bounding box center [257, 84] width 55 height 16
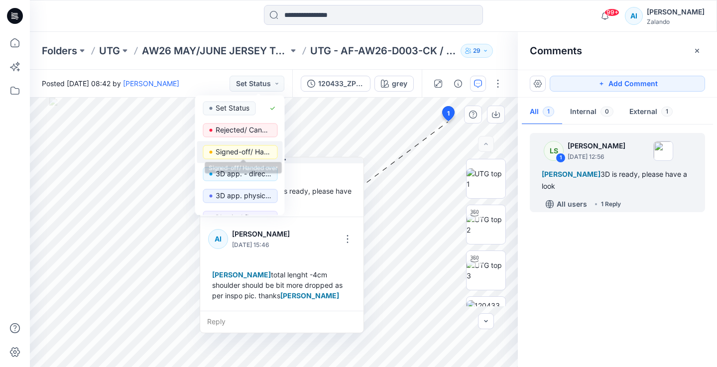
click at [262, 152] on p "Signed-off/ Handed over" at bounding box center [244, 151] width 56 height 13
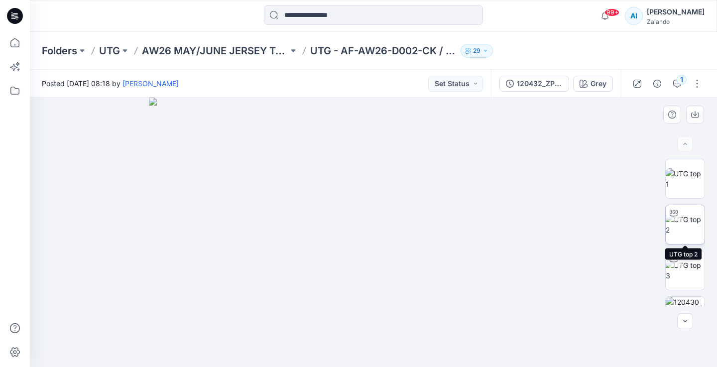
click at [689, 235] on img at bounding box center [685, 224] width 39 height 21
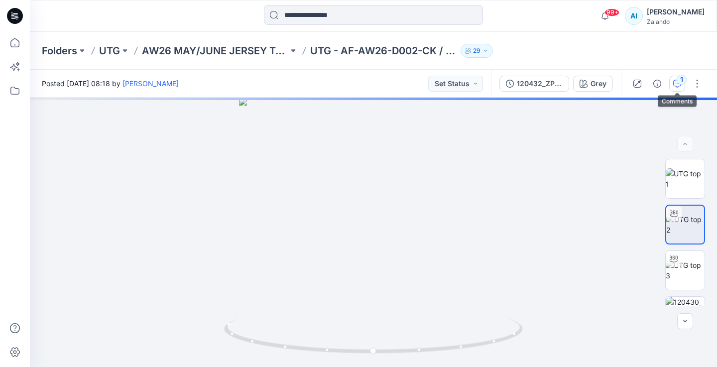
click at [678, 88] on button "1" at bounding box center [677, 84] width 16 height 16
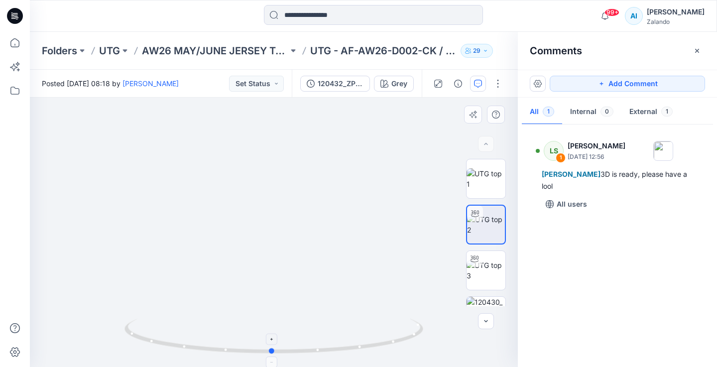
drag, startPoint x: 400, startPoint y: 338, endPoint x: 398, endPoint y: 326, distance: 11.6
click at [398, 326] on icon at bounding box center [275, 337] width 301 height 37
drag, startPoint x: 339, startPoint y: 156, endPoint x: 334, endPoint y: 271, distance: 114.6
click at [334, 271] on img at bounding box center [268, 115] width 971 height 506
click at [492, 270] on img at bounding box center [486, 270] width 39 height 21
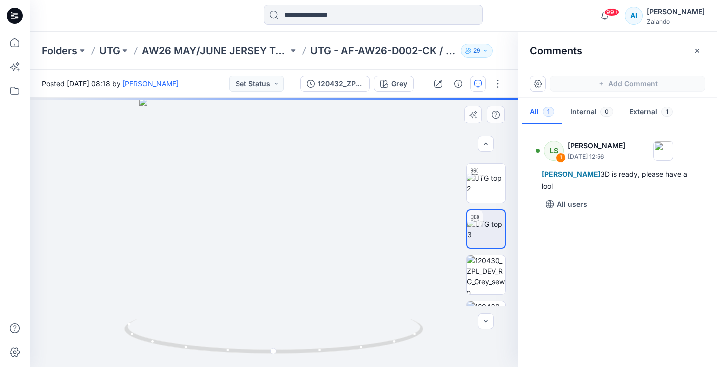
scroll to position [61, 0]
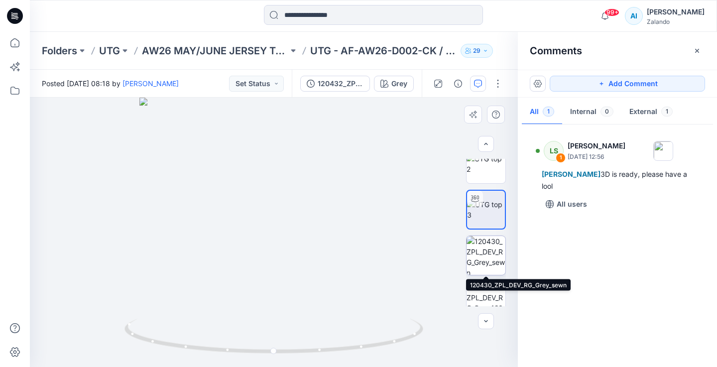
click at [490, 254] on img at bounding box center [486, 255] width 39 height 39
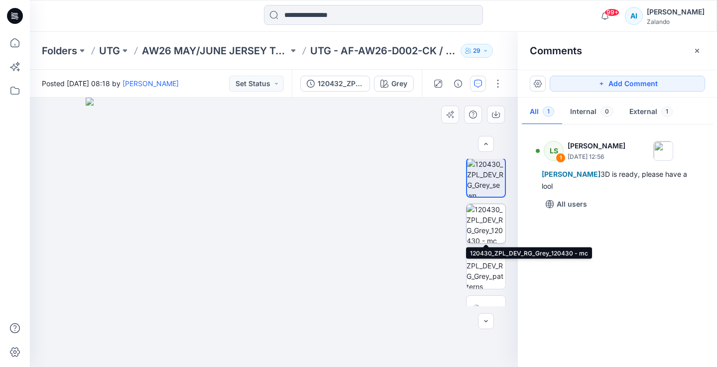
scroll to position [167, 0]
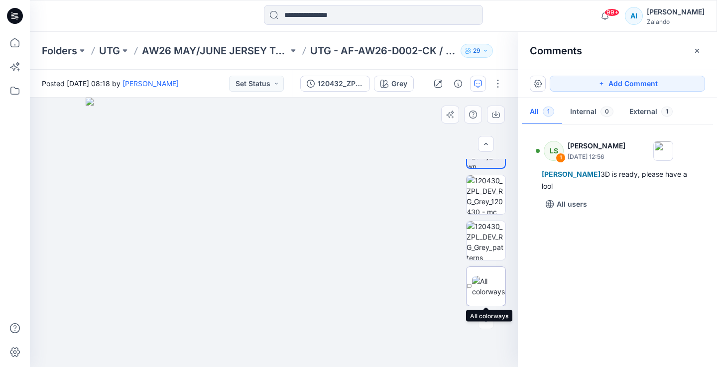
click at [487, 294] on img at bounding box center [488, 286] width 33 height 21
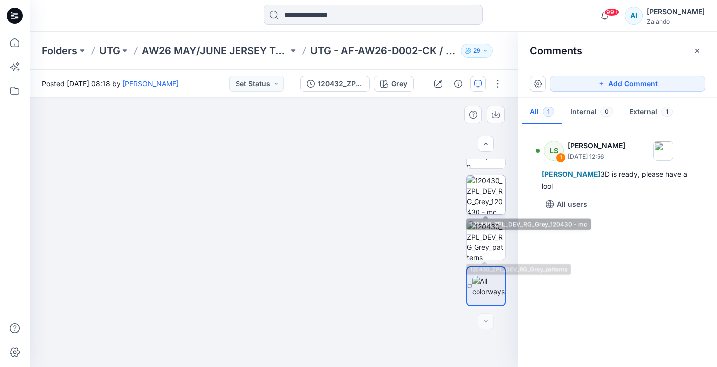
click at [487, 199] on img at bounding box center [486, 194] width 39 height 39
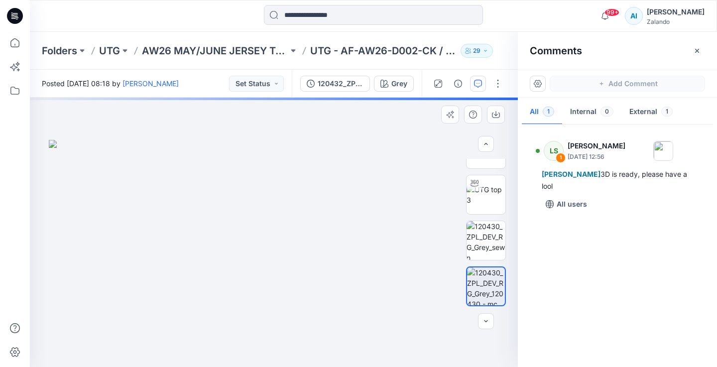
scroll to position [0, 0]
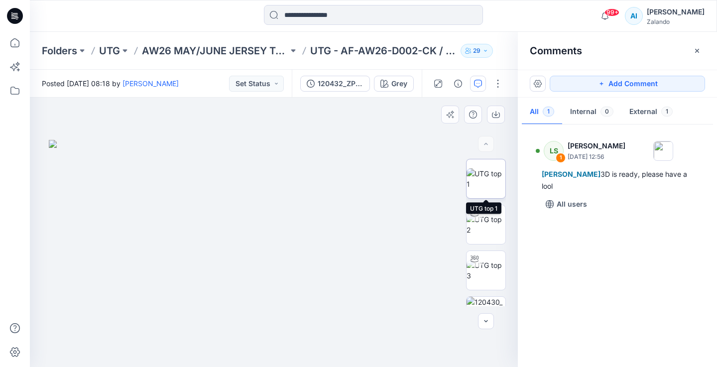
click at [488, 182] on img at bounding box center [486, 178] width 39 height 21
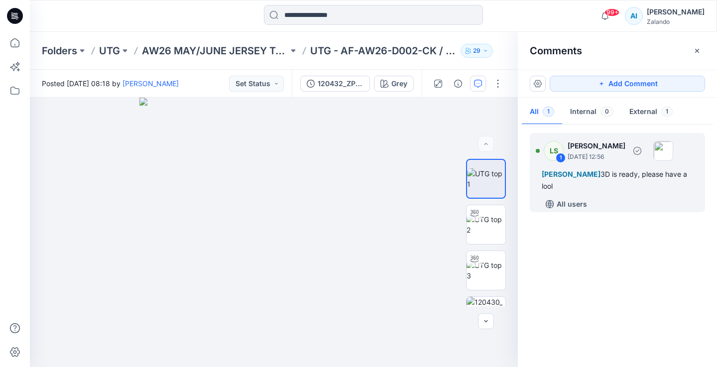
click at [565, 171] on span "[PERSON_NAME]" at bounding box center [571, 174] width 59 height 8
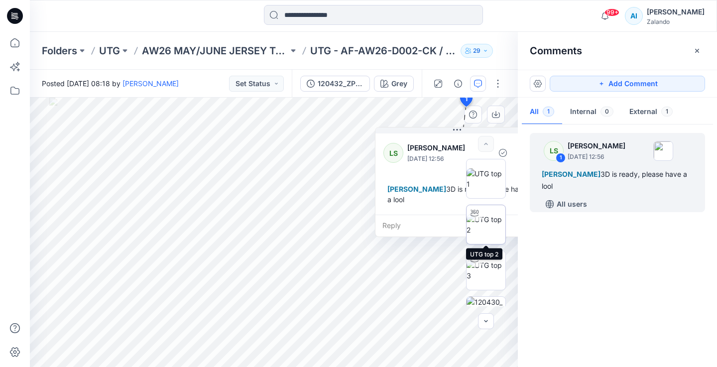
click at [502, 235] on img at bounding box center [486, 224] width 39 height 21
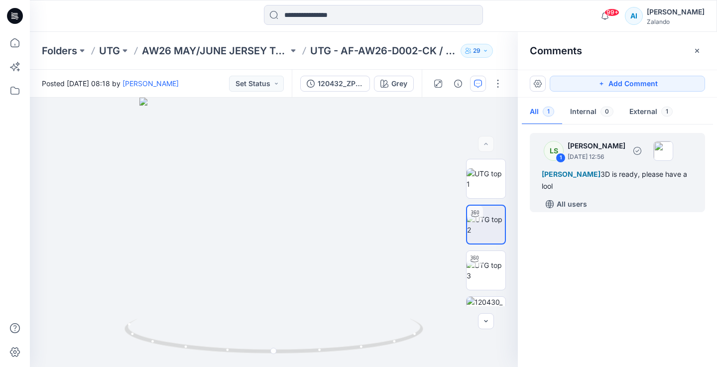
click at [579, 180] on div "Alexandre Ivan Almeida Fonseca 3D is ready, please have a lool" at bounding box center [617, 180] width 151 height 24
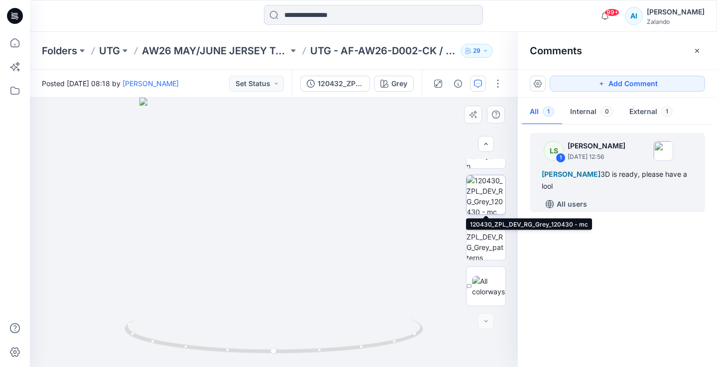
click at [486, 197] on img at bounding box center [486, 194] width 39 height 39
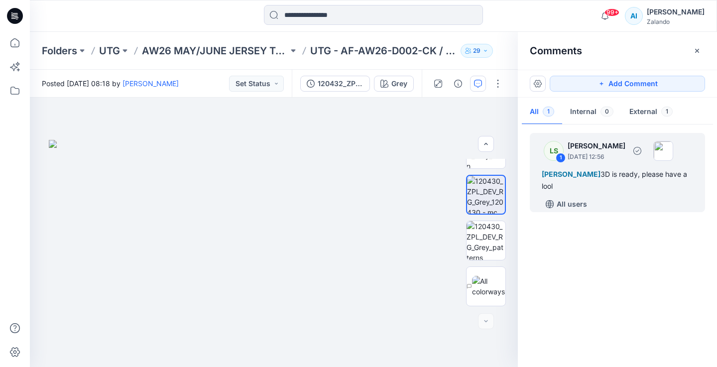
click at [616, 182] on div "Alexandre Ivan Almeida Fonseca 3D is ready, please have a lool" at bounding box center [617, 180] width 151 height 24
click at [603, 156] on p "September 12, 2025 12:56" at bounding box center [597, 157] width 58 height 10
click at [624, 187] on div "Alexandre Ivan Almeida Fonseca 3D is ready, please have a lool" at bounding box center [617, 180] width 151 height 24
click at [580, 201] on p "All users" at bounding box center [572, 204] width 30 height 12
click at [546, 120] on button "All 1" at bounding box center [542, 112] width 40 height 25
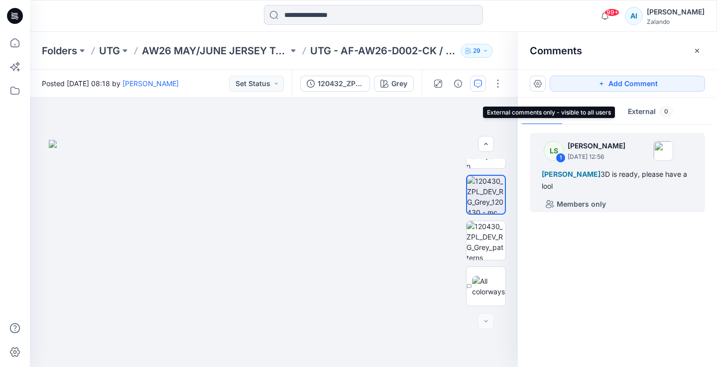
click at [644, 122] on button "External 0" at bounding box center [650, 112] width 61 height 25
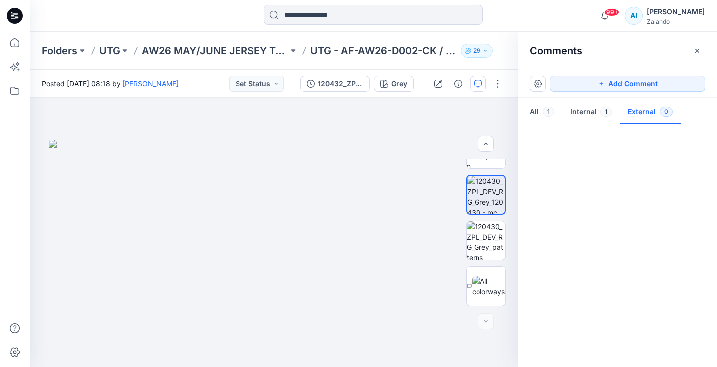
click at [601, 110] on span "1" at bounding box center [606, 112] width 11 height 10
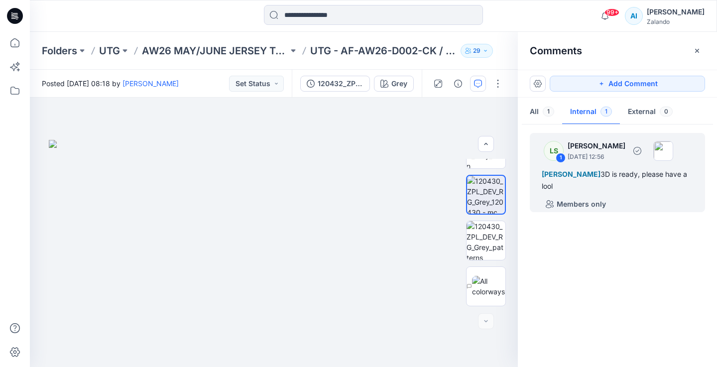
click at [579, 187] on div "Alexandre Ivan Almeida Fonseca 3D is ready, please have a lool" at bounding box center [617, 180] width 151 height 24
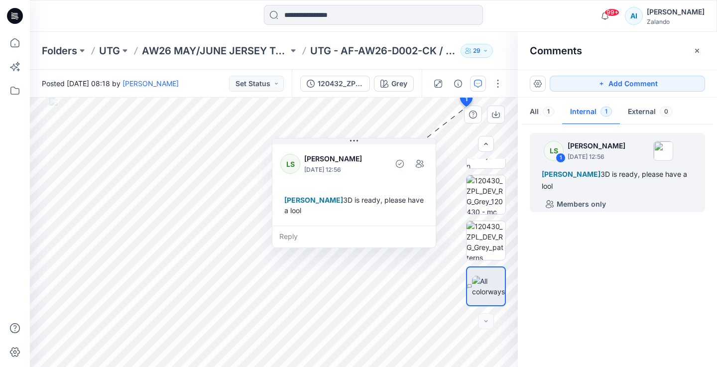
drag, startPoint x: 447, startPoint y: 126, endPoint x: 345, endPoint y: 137, distance: 103.2
click at [344, 138] on div "LS Lise Stougaard September 12, 2025 12:56 Alexandre Ivan Almeida Fonseca 3D is…" at bounding box center [354, 193] width 164 height 110
click at [314, 238] on div "Reply" at bounding box center [353, 237] width 163 height 22
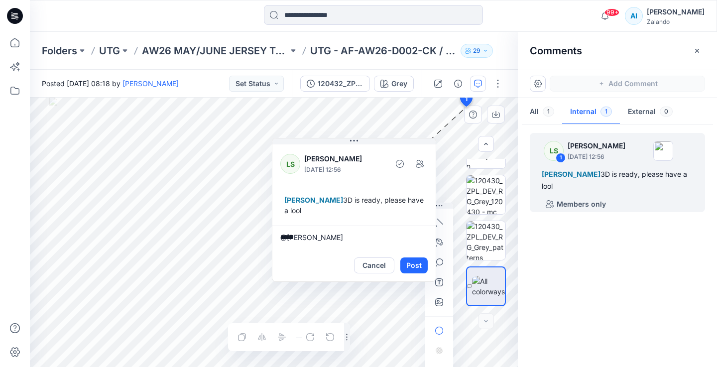
scroll to position [0, 0]
type textarea "***"
click at [378, 207] on div "Alexandre Ivan Almeida Fonseca 3D is ready, please have a lool" at bounding box center [353, 205] width 147 height 29
click at [318, 229] on textarea "***" at bounding box center [353, 238] width 163 height 24
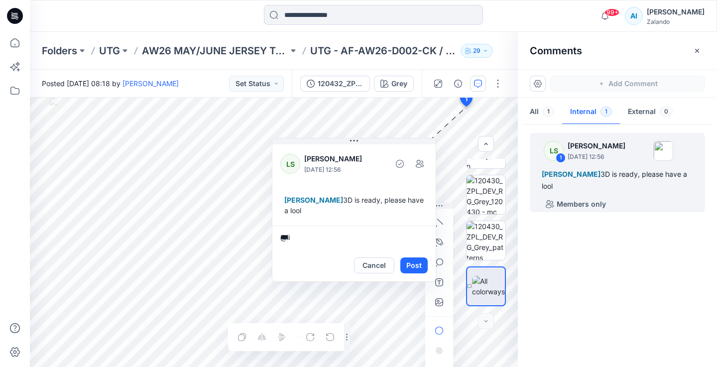
click at [318, 229] on textarea "***" at bounding box center [353, 238] width 163 height 24
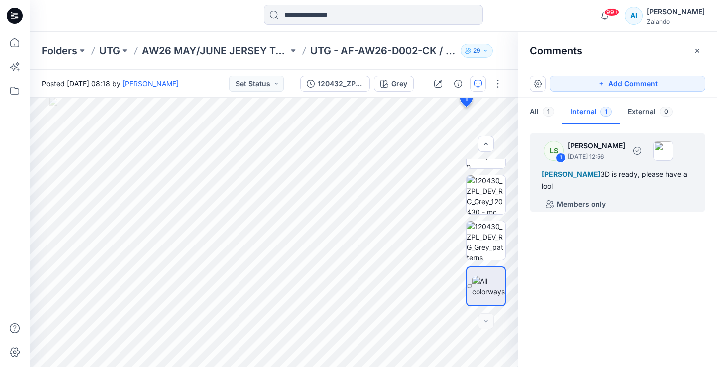
click at [601, 170] on span "[PERSON_NAME]" at bounding box center [571, 174] width 59 height 8
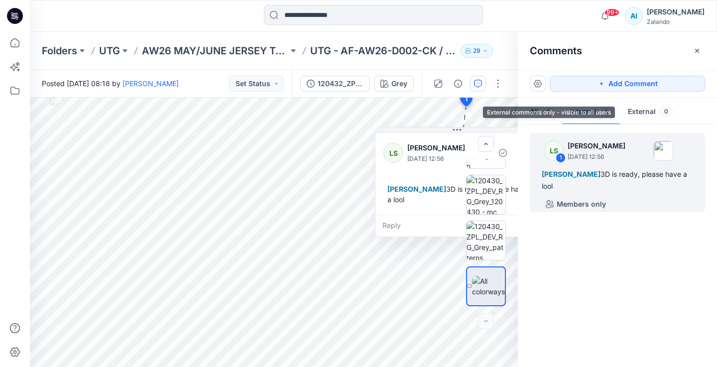
click at [640, 118] on button "External 0" at bounding box center [650, 112] width 61 height 25
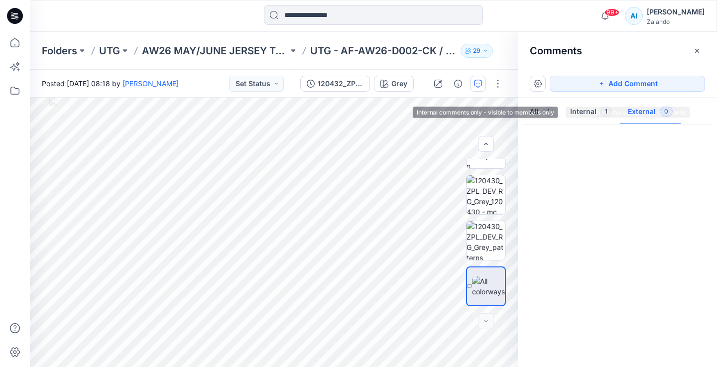
click at [548, 115] on span "1" at bounding box center [548, 112] width 11 height 10
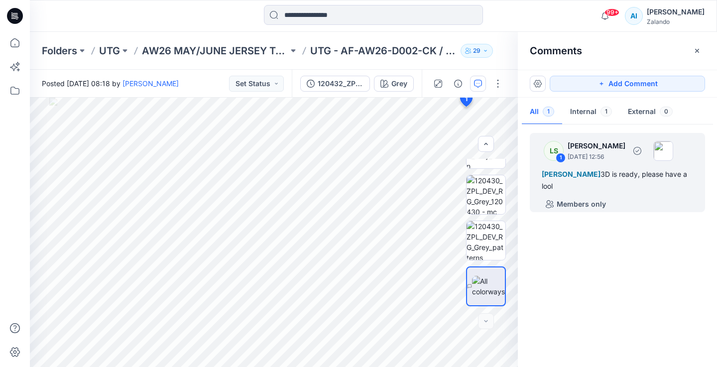
click at [565, 157] on div "1" at bounding box center [561, 158] width 10 height 10
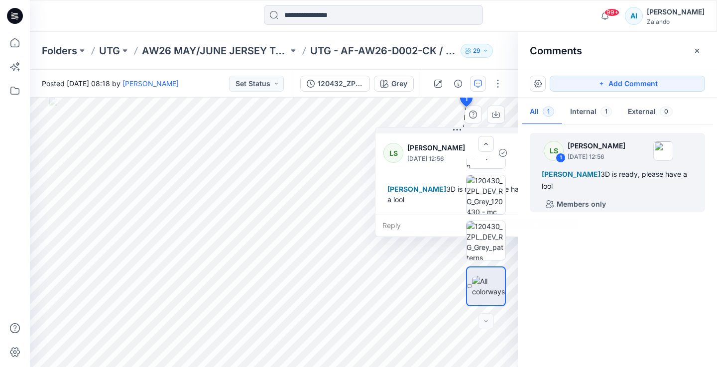
click at [399, 221] on div "Reply" at bounding box center [456, 226] width 163 height 22
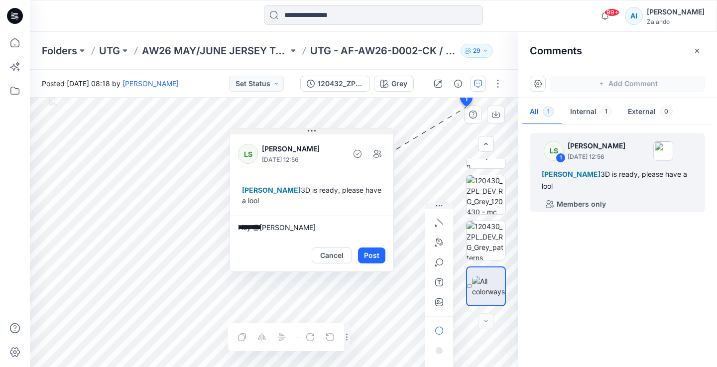
drag, startPoint x: 455, startPoint y: 129, endPoint x: 311, endPoint y: 126, distance: 144.0
click at [309, 130] on icon at bounding box center [312, 131] width 8 height 8
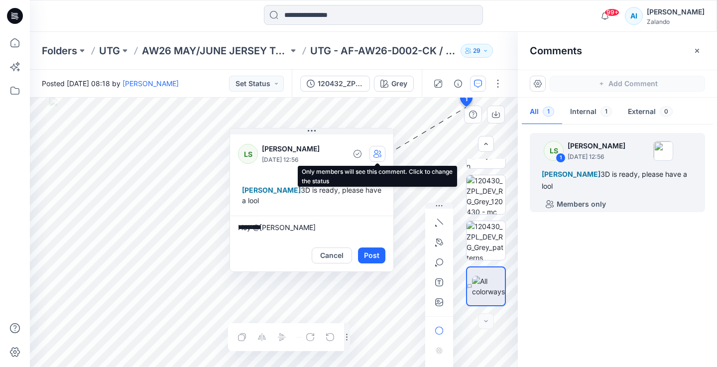
click at [374, 158] on button "button" at bounding box center [378, 154] width 16 height 16
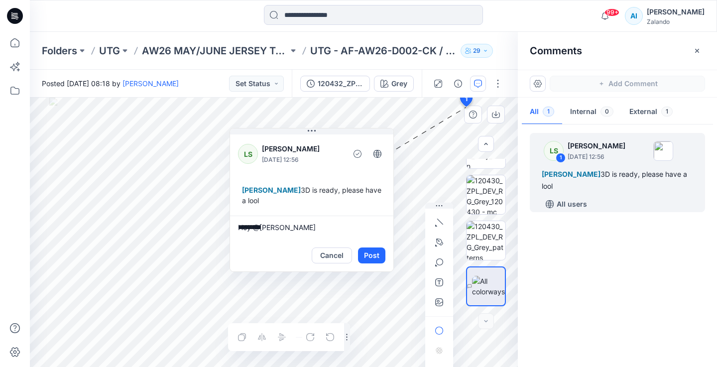
click at [295, 229] on textarea "*********" at bounding box center [311, 228] width 163 height 24
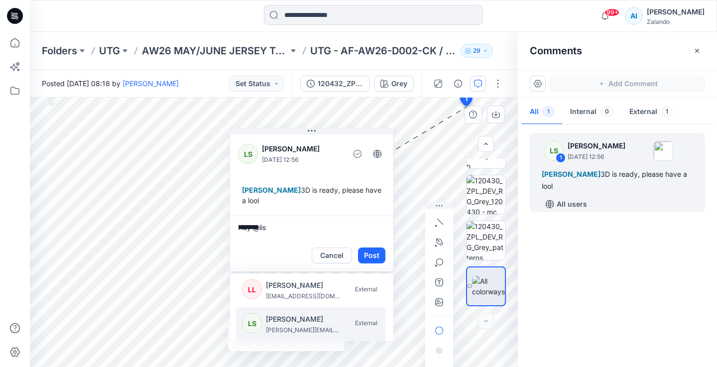
click at [288, 319] on p "[PERSON_NAME]" at bounding box center [303, 319] width 75 height 12
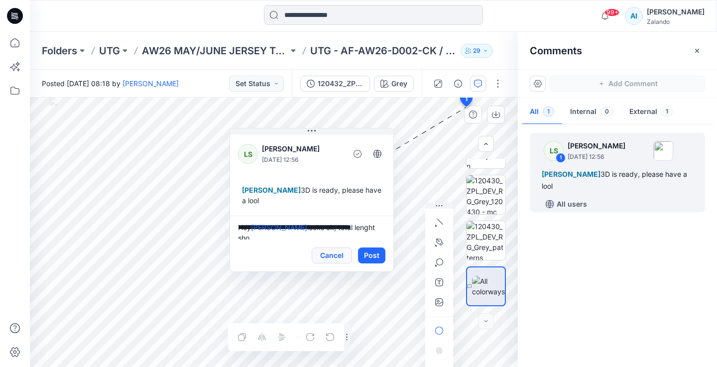
scroll to position [2, 0]
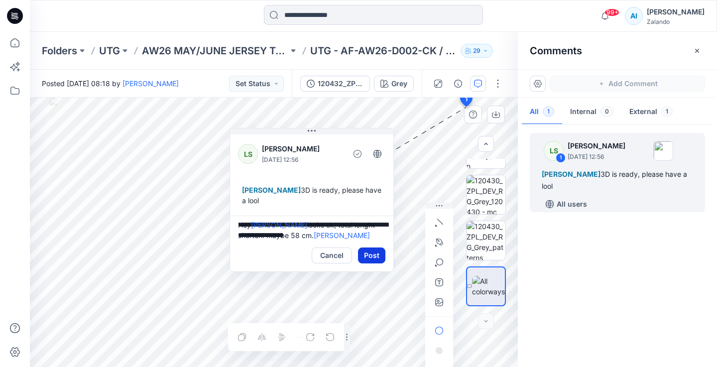
type textarea "**********"
click at [371, 254] on button "Post" at bounding box center [371, 256] width 27 height 16
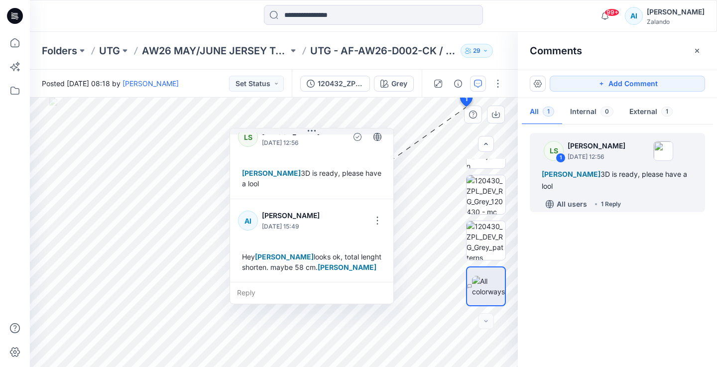
scroll to position [17, 0]
click at [357, 80] on div "120432_ZPL_DEV" at bounding box center [341, 83] width 46 height 11
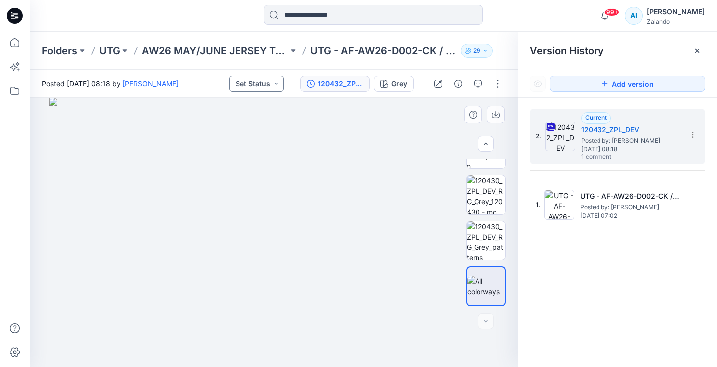
click at [271, 80] on button "Set Status" at bounding box center [256, 84] width 55 height 16
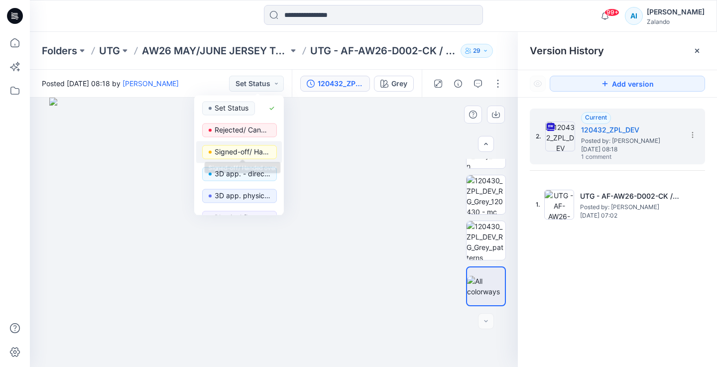
click at [246, 151] on p "Signed-off/ Handed over" at bounding box center [243, 151] width 56 height 13
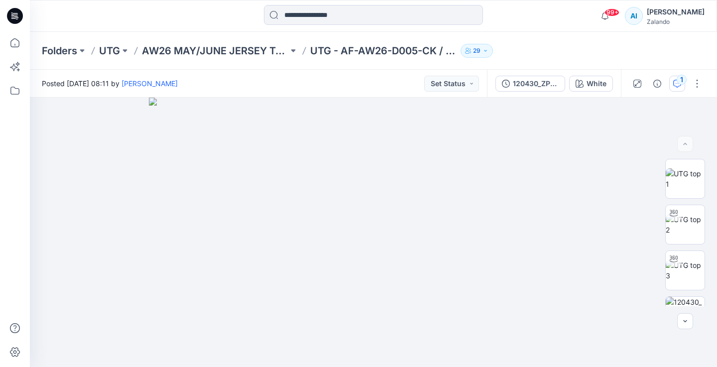
click at [678, 82] on div "1" at bounding box center [682, 80] width 10 height 10
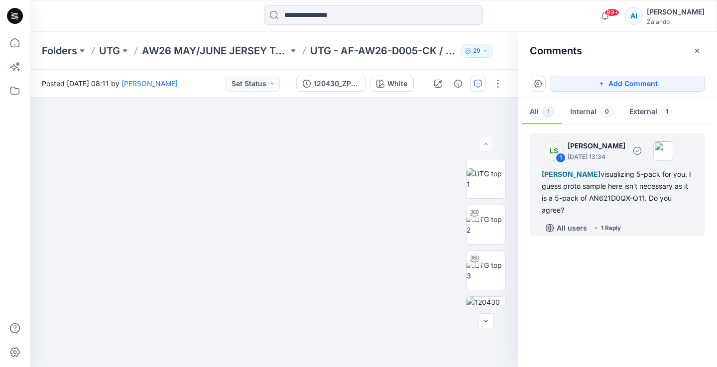
click at [619, 182] on div "Alexandre Ivan Almeida Fonseca visualizing 5-pack for you. I guess proto sample…" at bounding box center [617, 192] width 151 height 48
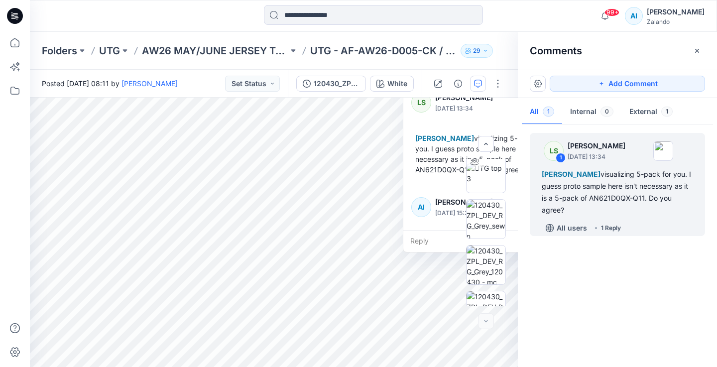
scroll to position [167, 0]
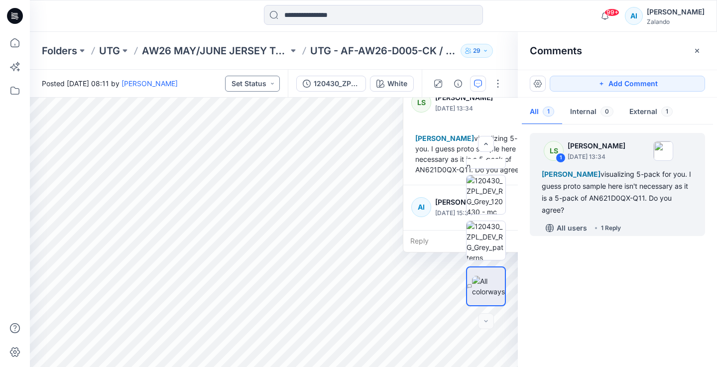
click at [244, 80] on button "Set Status" at bounding box center [252, 84] width 55 height 16
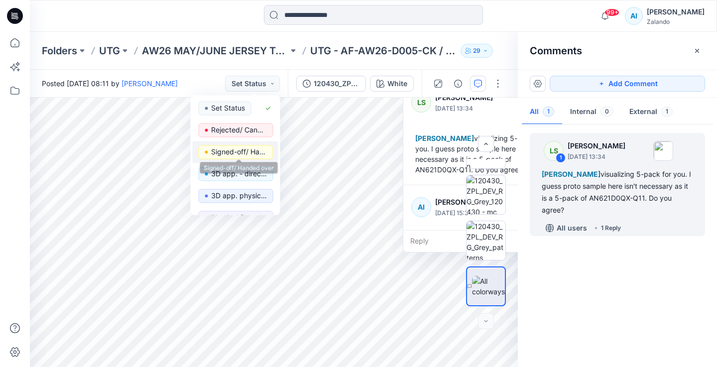
click at [231, 146] on p "Signed-off/ Handed over" at bounding box center [239, 151] width 56 height 13
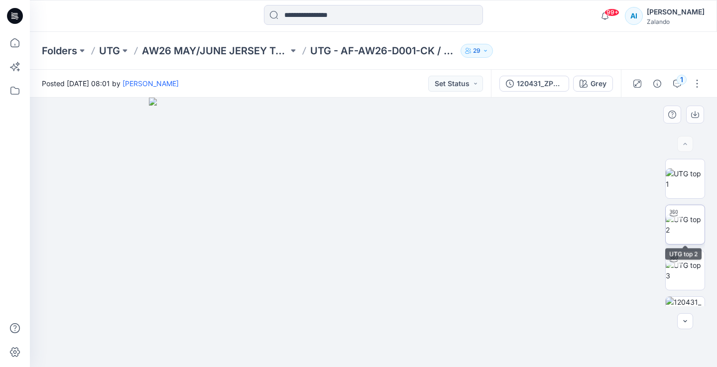
click at [697, 226] on img at bounding box center [685, 224] width 39 height 21
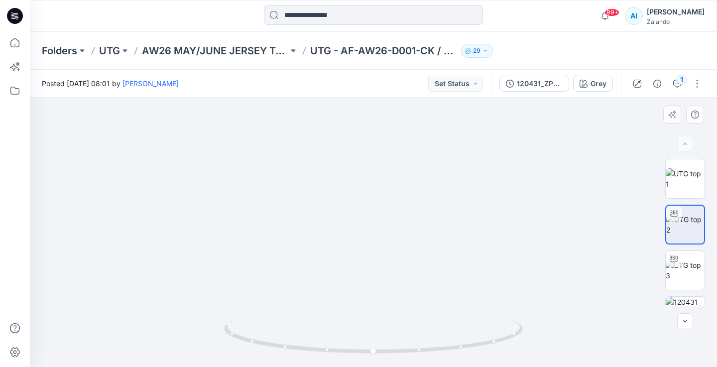
drag, startPoint x: 388, startPoint y: 171, endPoint x: 369, endPoint y: 229, distance: 61.1
click at [369, 229] on img at bounding box center [354, 146] width 728 height 441
click at [678, 88] on button "1" at bounding box center [677, 84] width 16 height 16
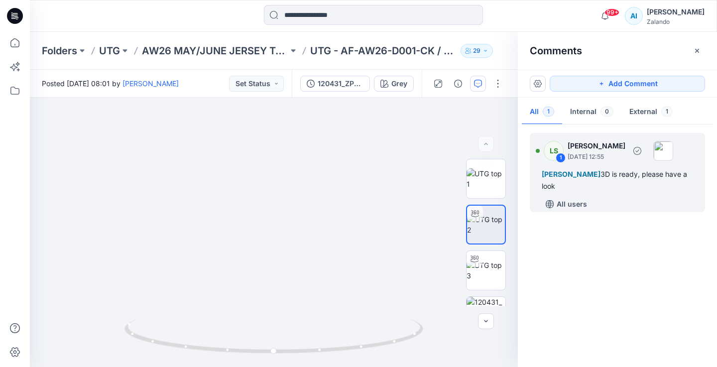
click at [589, 177] on span "[PERSON_NAME]" at bounding box center [571, 174] width 59 height 8
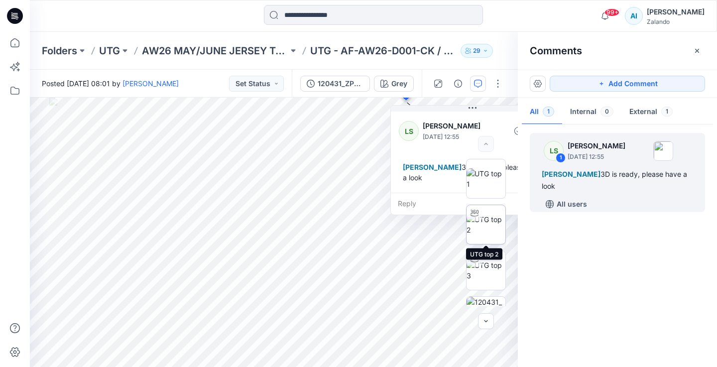
click at [500, 218] on img at bounding box center [486, 224] width 39 height 21
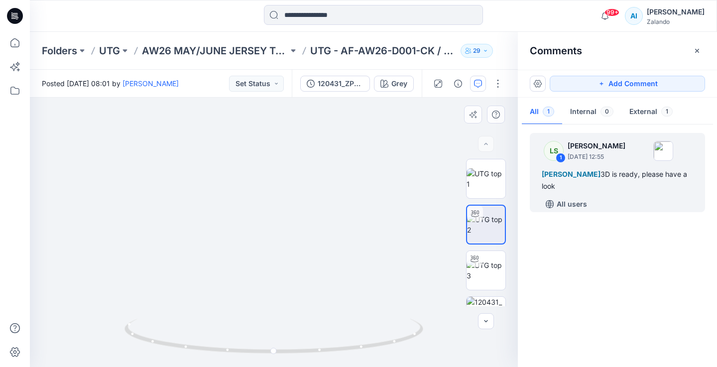
drag, startPoint x: 278, startPoint y: 197, endPoint x: 270, endPoint y: 286, distance: 89.0
click at [270, 286] on img at bounding box center [266, 147] width 785 height 439
click at [585, 90] on button "Add Comment" at bounding box center [627, 84] width 155 height 16
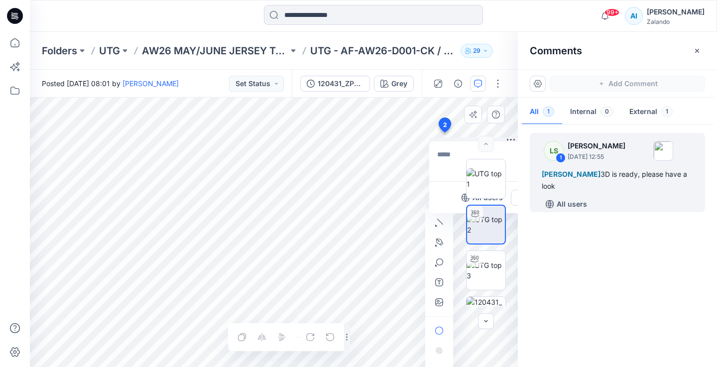
click at [444, 132] on div "2 All users Cancel Post Layer 1" at bounding box center [274, 232] width 488 height 269
click at [440, 242] on icon "button" at bounding box center [439, 243] width 8 height 8
click at [216, 152] on icon "Layer 1" at bounding box center [274, 232] width 488 height 269
drag, startPoint x: 265, startPoint y: 261, endPoint x: 322, endPoint y: 263, distance: 56.3
click at [322, 263] on icon "Layer 1" at bounding box center [274, 232] width 488 height 269
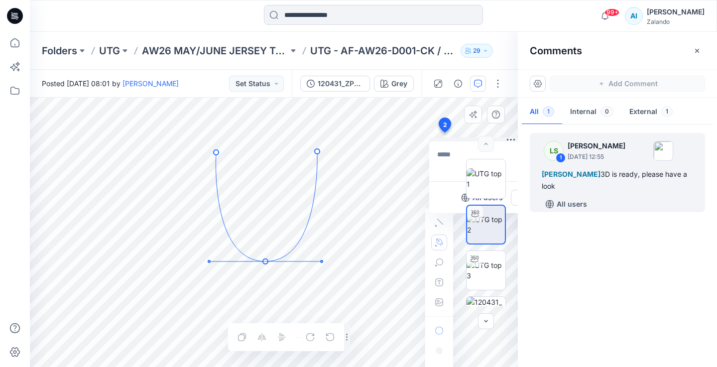
click at [317, 151] on icon "Layer 1" at bounding box center [274, 232] width 488 height 269
click at [366, 169] on icon "Layer 1" at bounding box center [274, 232] width 488 height 269
drag, startPoint x: 367, startPoint y: 282, endPoint x: 385, endPoint y: 316, distance: 38.1
click at [385, 316] on icon "Layer 1" at bounding box center [274, 232] width 488 height 269
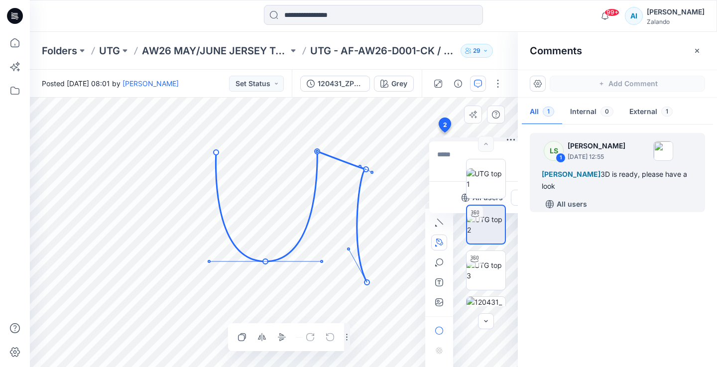
drag, startPoint x: 366, startPoint y: 169, endPoint x: 360, endPoint y: 167, distance: 6.5
click at [360, 166] on circle at bounding box center [360, 166] width 2 height 2
drag, startPoint x: 366, startPoint y: 169, endPoint x: 359, endPoint y: 167, distance: 7.6
click at [359, 167] on circle at bounding box center [359, 168] width 5 height 5
click at [215, 152] on circle at bounding box center [216, 152] width 5 height 5
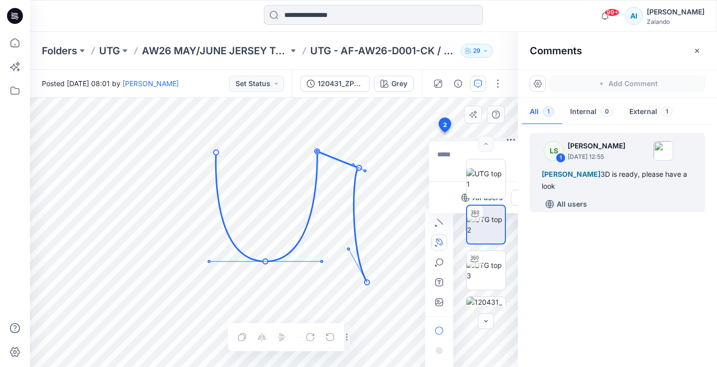
click at [175, 168] on icon "Layer 1" at bounding box center [274, 232] width 488 height 269
click at [216, 153] on icon at bounding box center [291, 216] width 151 height 131
click at [179, 166] on icon "Layer 1" at bounding box center [274, 232] width 488 height 269
click at [216, 153] on icon at bounding box center [291, 216] width 151 height 131
click at [200, 160] on icon "Layer 1" at bounding box center [274, 232] width 488 height 269
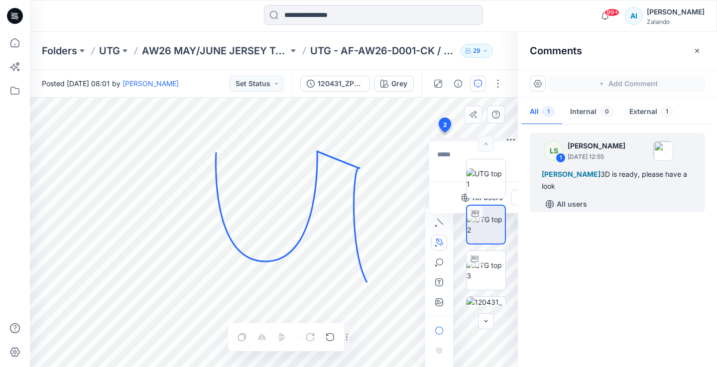
click at [176, 169] on icon "Layer 1" at bounding box center [274, 232] width 488 height 269
click at [176, 169] on circle at bounding box center [176, 168] width 5 height 5
click at [217, 152] on icon "Layer 1" at bounding box center [274, 232] width 488 height 269
click at [174, 168] on circle at bounding box center [176, 168] width 5 height 5
drag, startPoint x: 164, startPoint y: 291, endPoint x: 159, endPoint y: 298, distance: 8.7
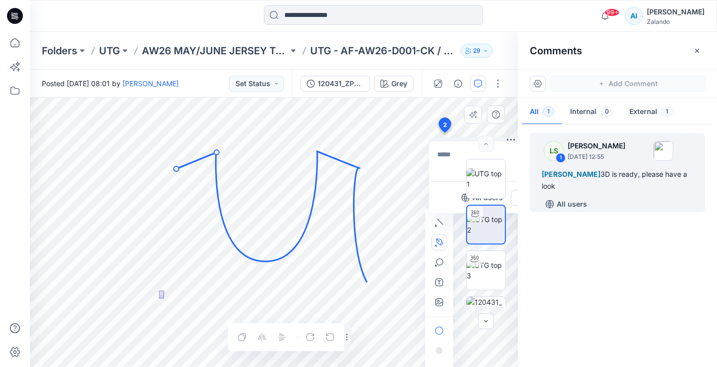
click at [159, 298] on icon "Layer 1" at bounding box center [274, 232] width 488 height 269
click at [175, 169] on circle at bounding box center [176, 168] width 5 height 5
drag, startPoint x: 164, startPoint y: 292, endPoint x: 156, endPoint y: 306, distance: 16.3
click at [156, 306] on icon "Layer 1" at bounding box center [274, 232] width 488 height 269
click at [169, 182] on icon "Layer 1" at bounding box center [274, 232] width 488 height 269
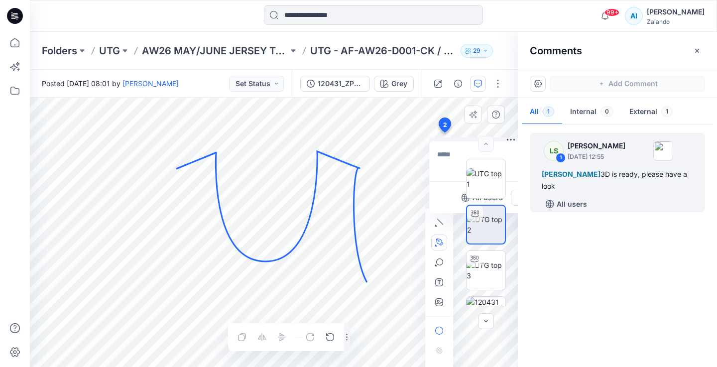
click at [176, 169] on icon "Layer 1" at bounding box center [274, 232] width 488 height 269
click at [176, 169] on circle at bounding box center [176, 169] width 5 height 5
drag, startPoint x: 166, startPoint y: 293, endPoint x: 147, endPoint y: 329, distance: 39.9
click at [147, 329] on icon "Layer 1" at bounding box center [274, 232] width 488 height 269
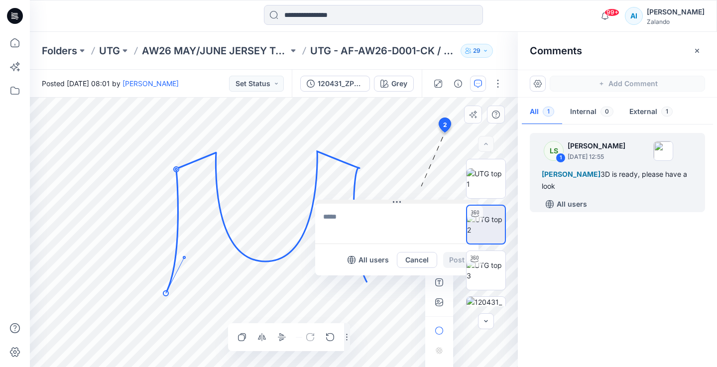
drag, startPoint x: 467, startPoint y: 139, endPoint x: 351, endPoint y: 203, distance: 132.8
click at [351, 203] on button at bounding box center [396, 203] width 163 height 6
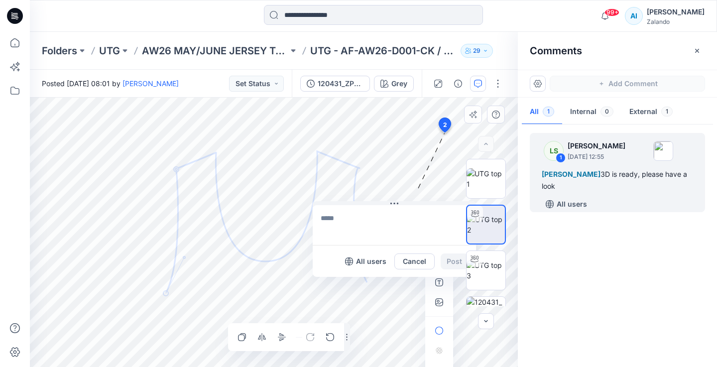
click at [373, 213] on textarea at bounding box center [394, 225] width 163 height 40
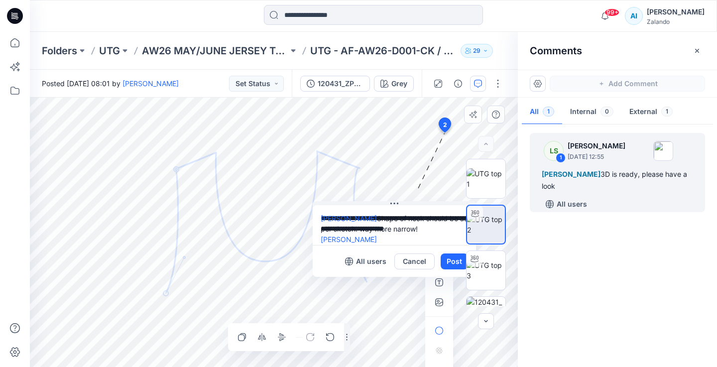
click at [418, 230] on textarea "**********" at bounding box center [394, 225] width 163 height 40
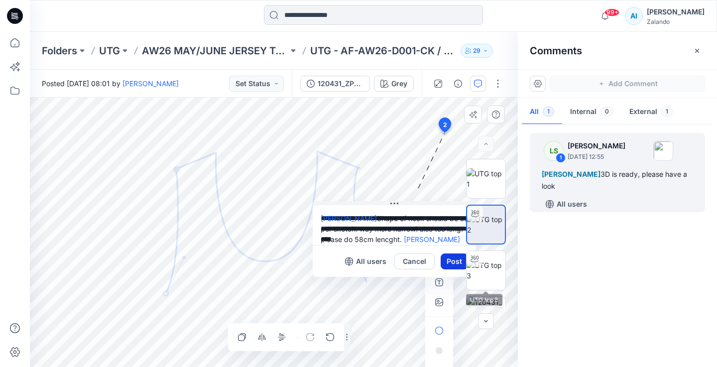
type textarea "**********"
click at [452, 257] on button "Post" at bounding box center [454, 261] width 27 height 16
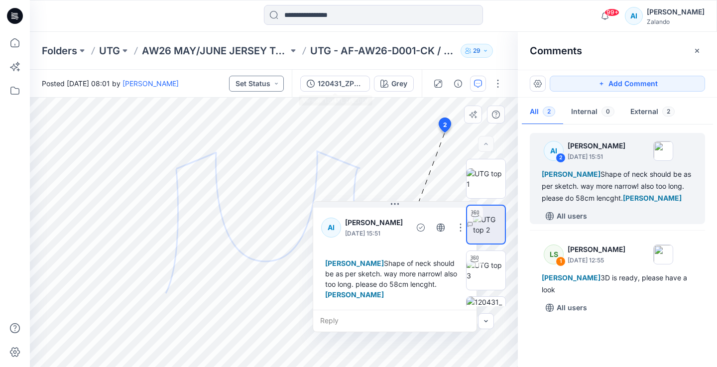
click at [265, 79] on button "Set Status" at bounding box center [256, 84] width 55 height 16
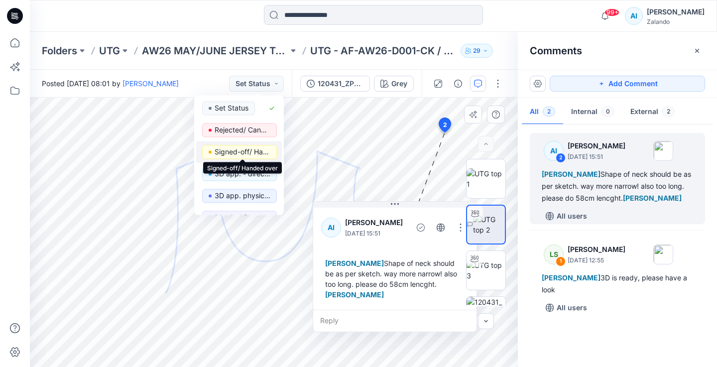
click at [257, 146] on p "Signed-off/ Handed over" at bounding box center [243, 151] width 56 height 13
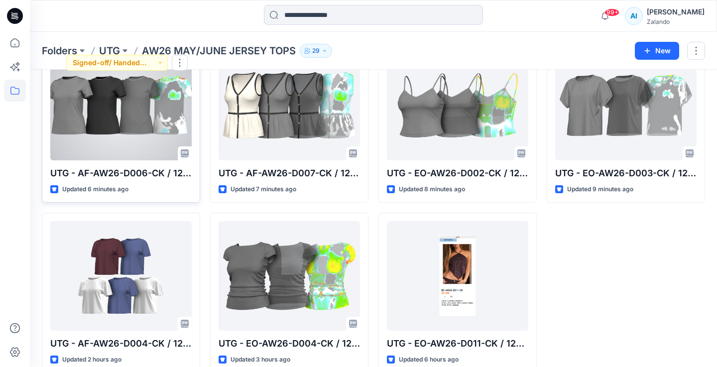
scroll to position [253, 0]
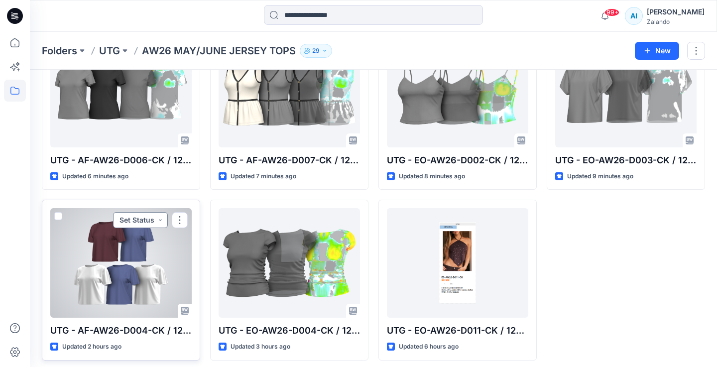
click at [150, 220] on button "Set Status" at bounding box center [140, 220] width 55 height 16
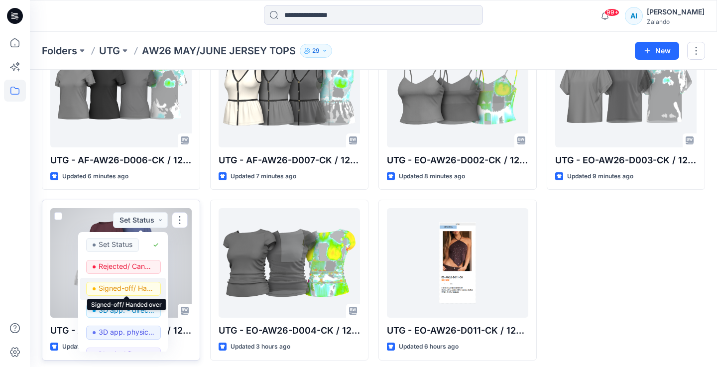
click at [128, 290] on p "Signed-off/ Handed over" at bounding box center [127, 288] width 56 height 13
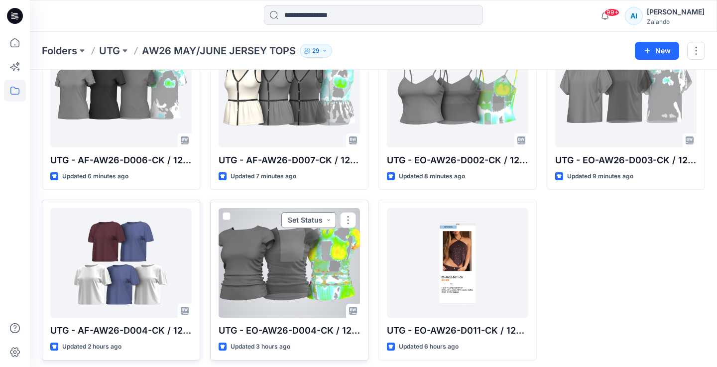
click at [319, 219] on button "Set Status" at bounding box center [308, 220] width 55 height 16
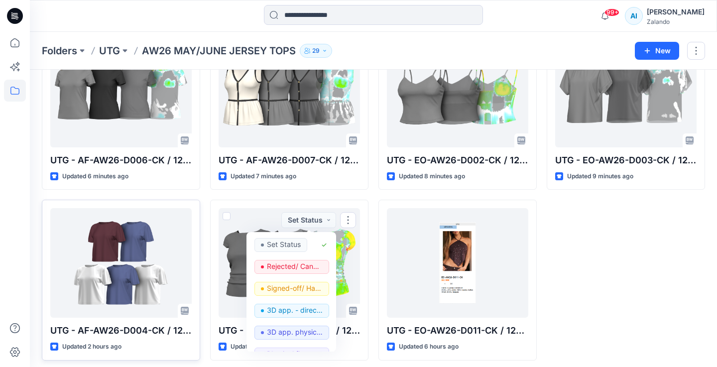
click at [374, 201] on div "UTG - AF-AW26-D001-CK / 120431 Updated a few seconds ago UTG - AF-AW26-D006-CK …" at bounding box center [373, 110] width 663 height 502
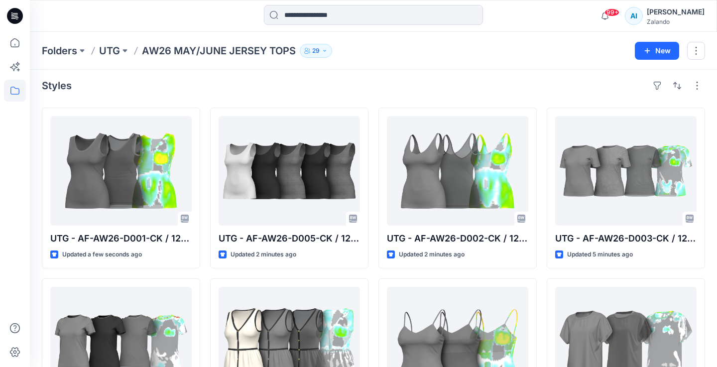
scroll to position [0, 0]
